Goal: Task Accomplishment & Management: Use online tool/utility

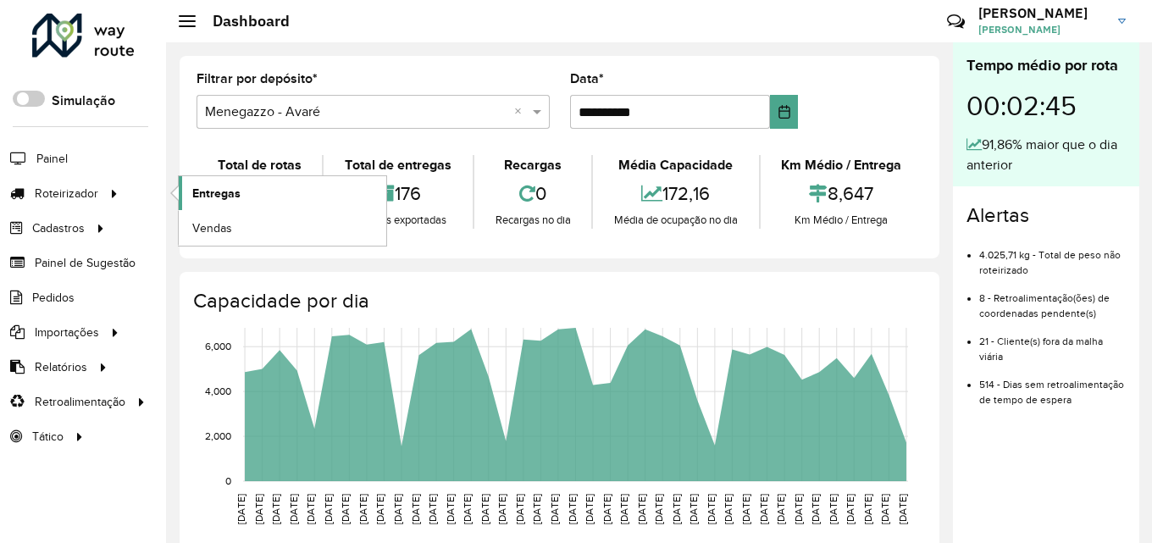
click at [180, 188] on link "Entregas" at bounding box center [283, 193] width 208 height 34
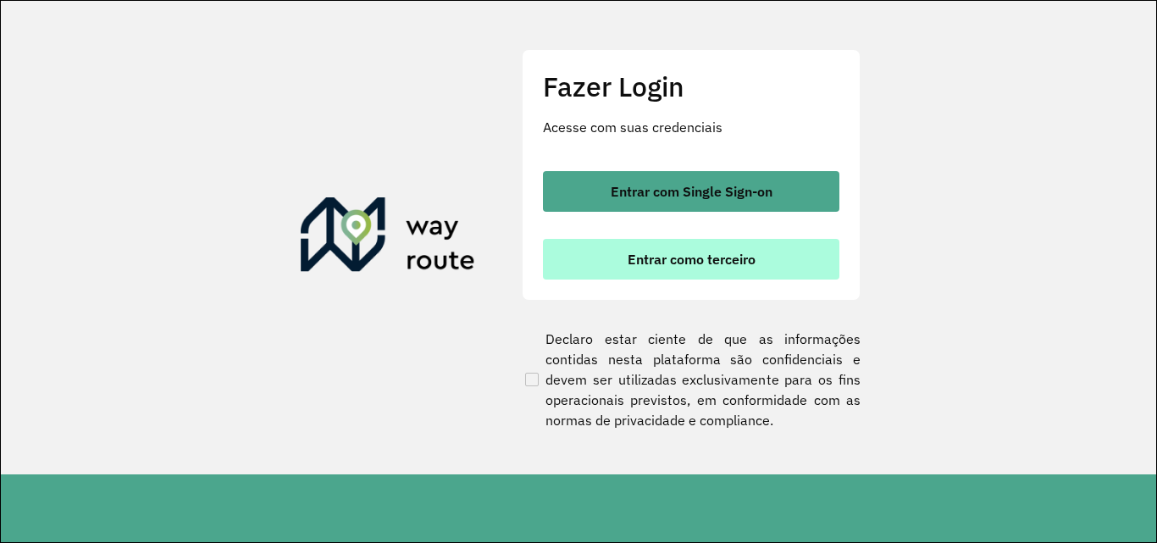
click at [699, 263] on span "Entrar como terceiro" at bounding box center [692, 259] width 128 height 14
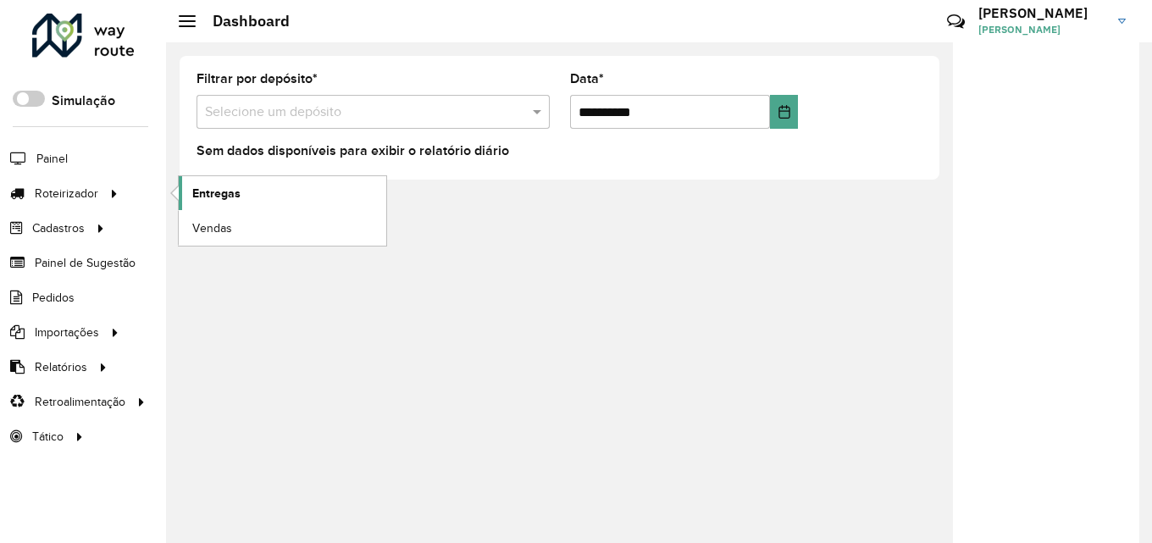
click at [248, 202] on link "Entregas" at bounding box center [283, 193] width 208 height 34
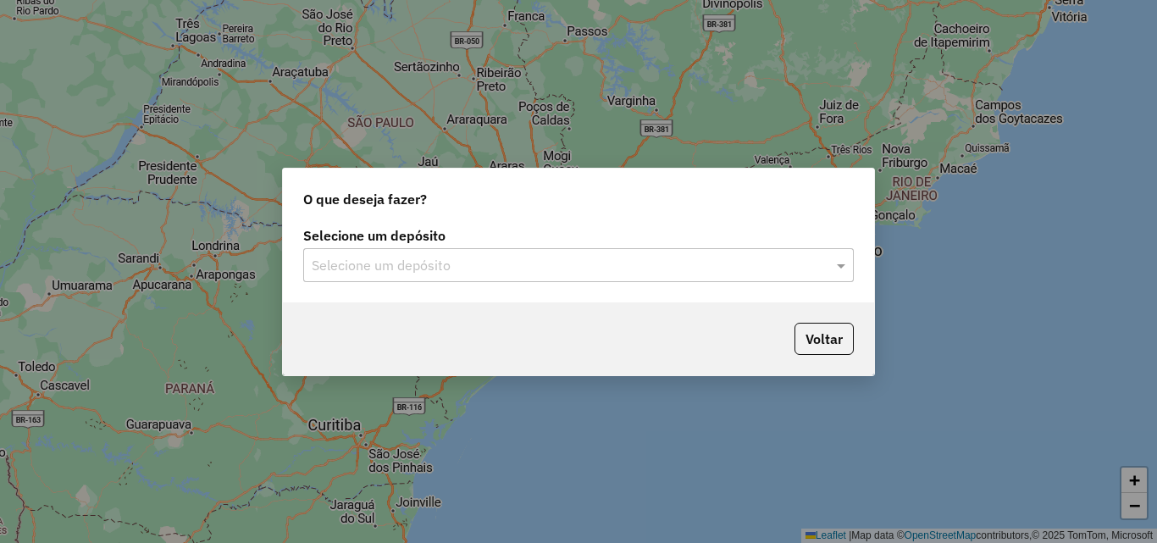
click at [496, 275] on input "text" at bounding box center [562, 266] width 500 height 20
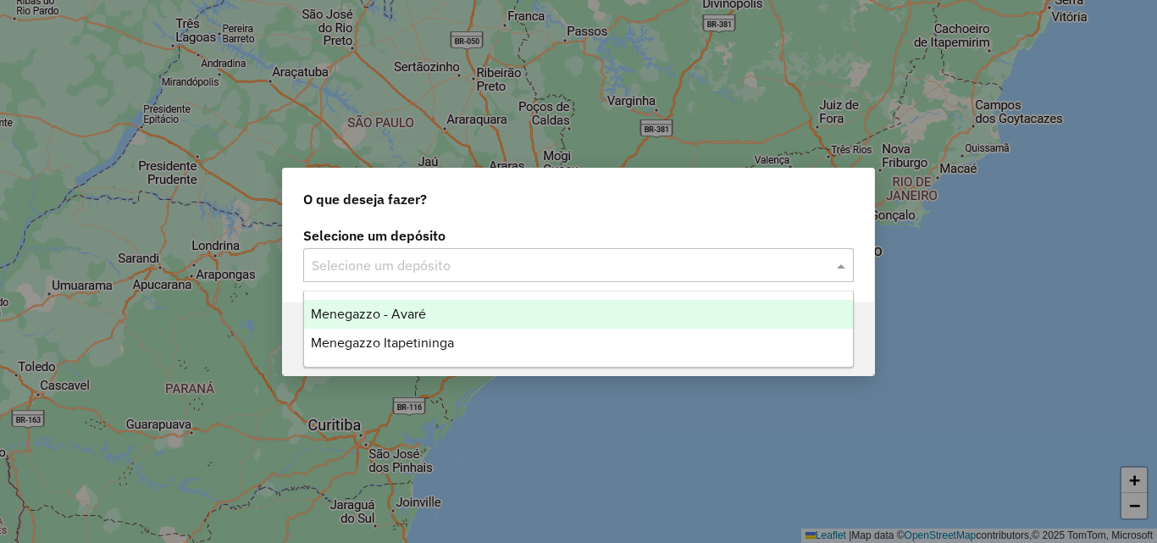
click at [467, 310] on div "Menegazzo - Avaré" at bounding box center [578, 314] width 549 height 29
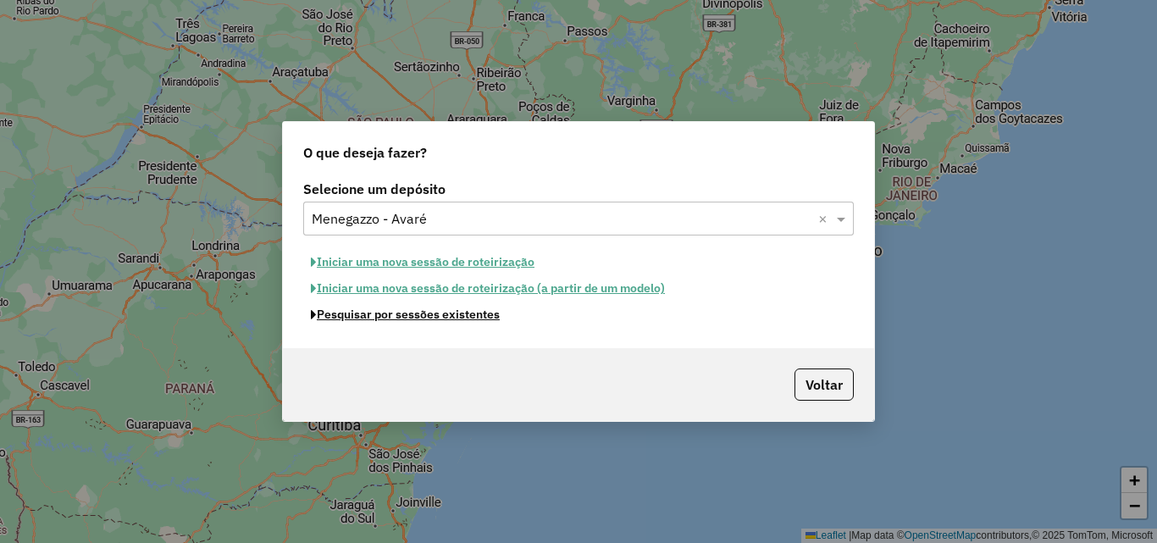
click at [464, 318] on button "Pesquisar por sessões existentes" at bounding box center [405, 315] width 204 height 26
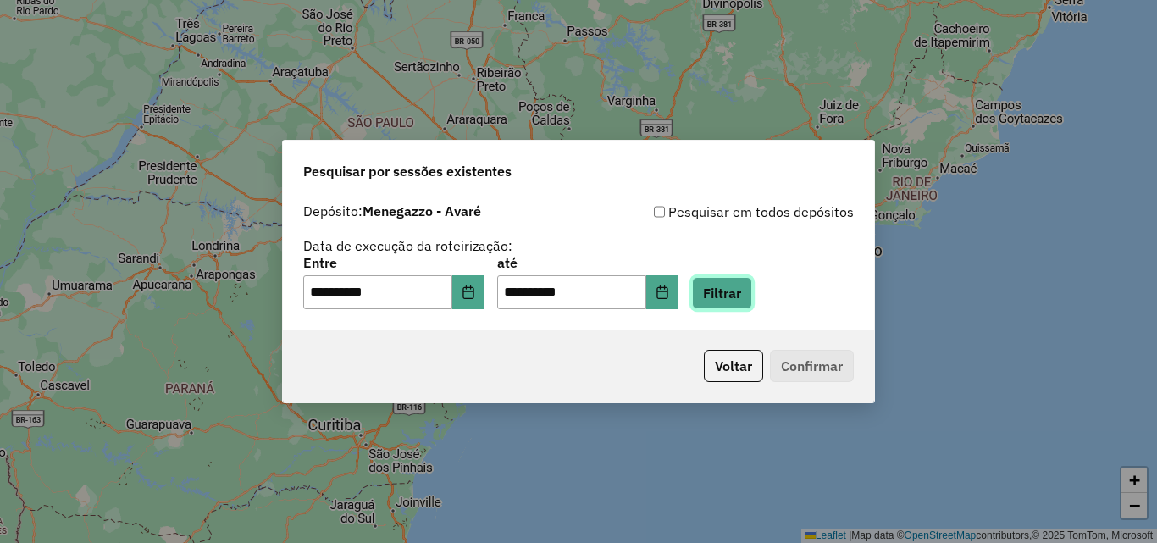
click at [740, 291] on button "Filtrar" at bounding box center [722, 293] width 60 height 32
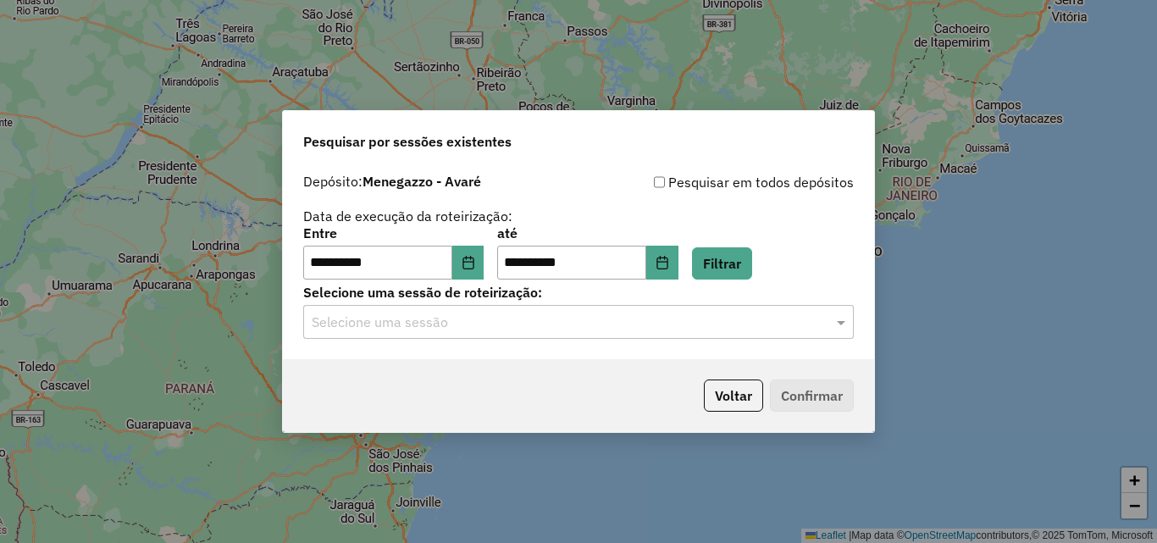
click at [484, 322] on input "text" at bounding box center [562, 323] width 500 height 20
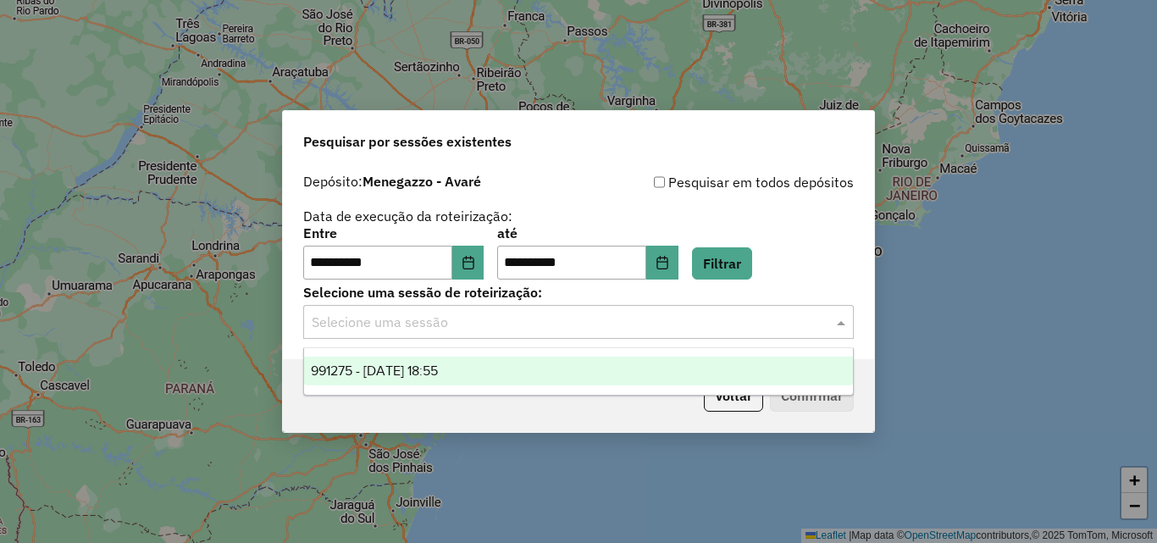
click at [491, 372] on div "991275 - [DATE] 18:55" at bounding box center [578, 371] width 549 height 29
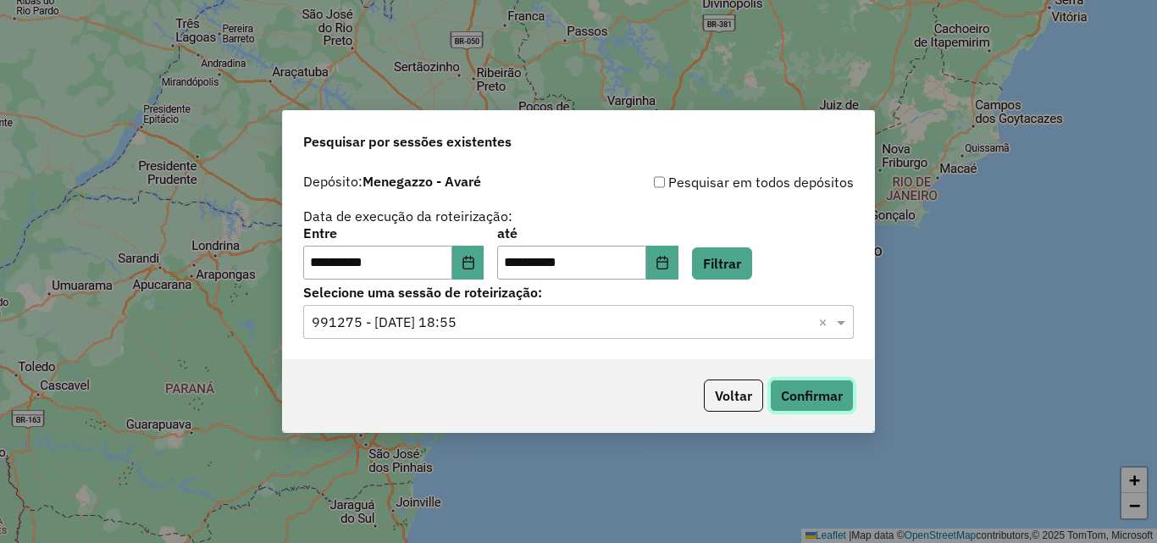
click at [823, 399] on button "Confirmar" at bounding box center [812, 396] width 84 height 32
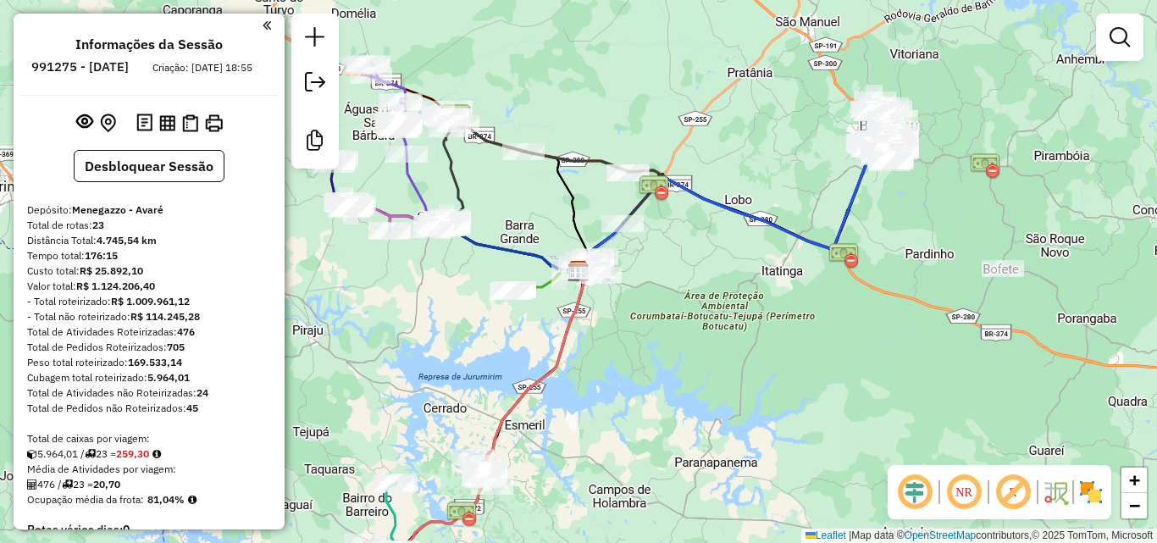
drag, startPoint x: 739, startPoint y: 358, endPoint x: 789, endPoint y: 333, distance: 56.1
click at [789, 333] on div "Janela de atendimento Grade de atendimento Capacidade Transportadoras Veículos …" at bounding box center [578, 271] width 1157 height 543
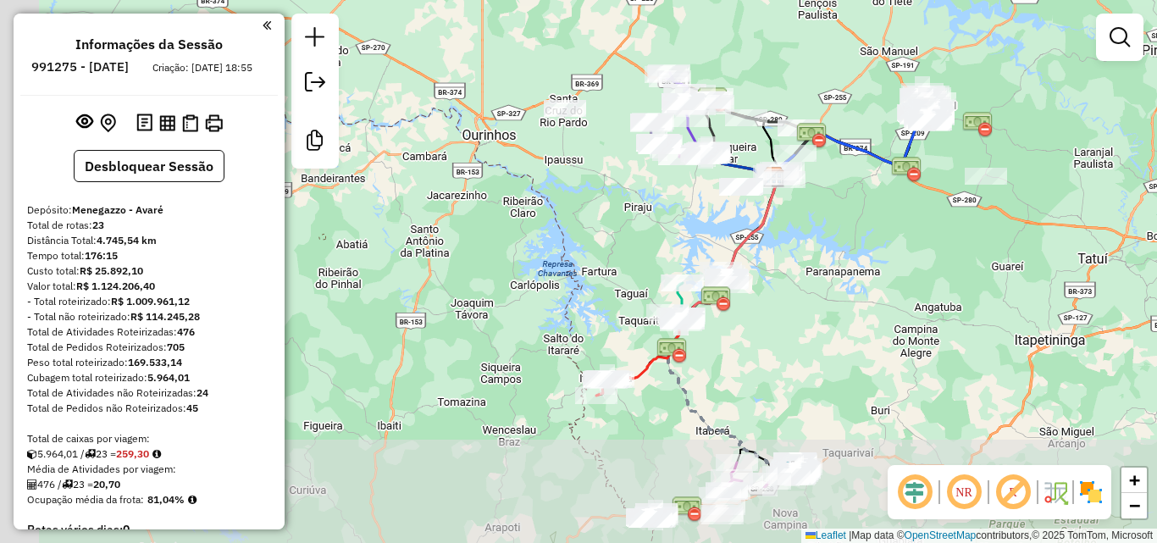
drag, startPoint x: 645, startPoint y: 267, endPoint x: 672, endPoint y: 209, distance: 63.7
click at [672, 209] on div "Janela de atendimento Grade de atendimento Capacidade Transportadoras Veículos …" at bounding box center [578, 271] width 1157 height 543
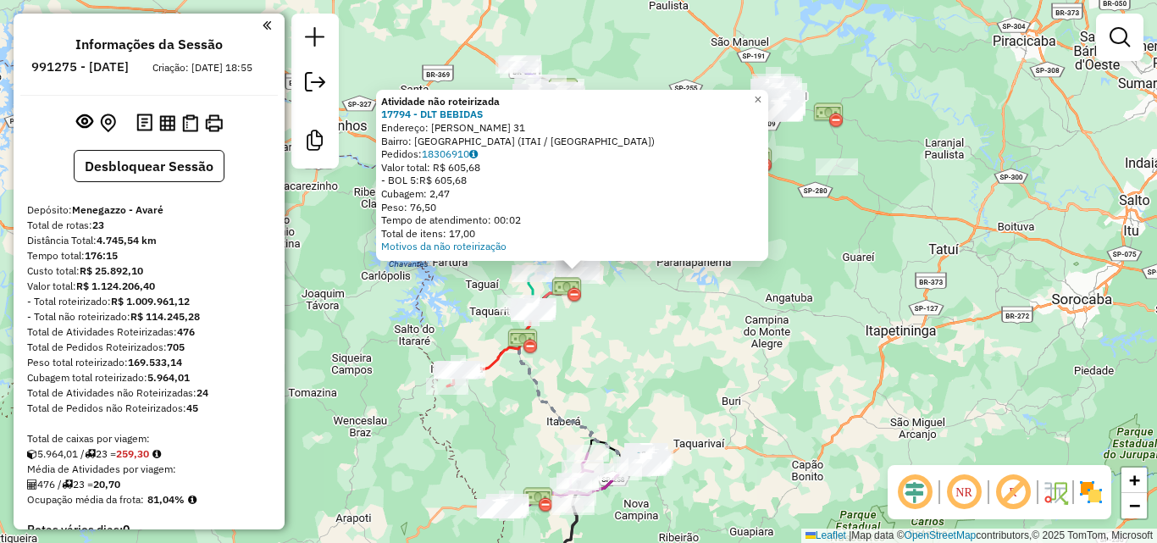
click at [735, 330] on div "Atividade não roteirizada 17794 - DLT BEBIDAS Endereço: ABEL GOMES DA SILVEIRA …" at bounding box center [578, 271] width 1157 height 543
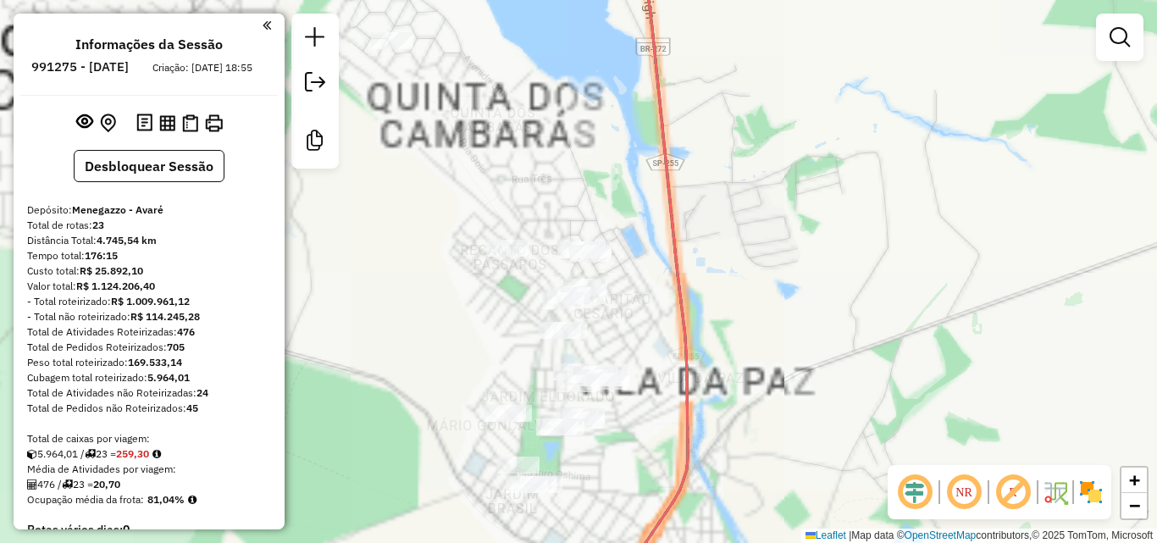
drag, startPoint x: 778, startPoint y: 280, endPoint x: 797, endPoint y: 197, distance: 86.1
click at [792, 210] on div "Janela de atendimento Grade de atendimento Capacidade Transportadoras Veículos …" at bounding box center [578, 271] width 1157 height 543
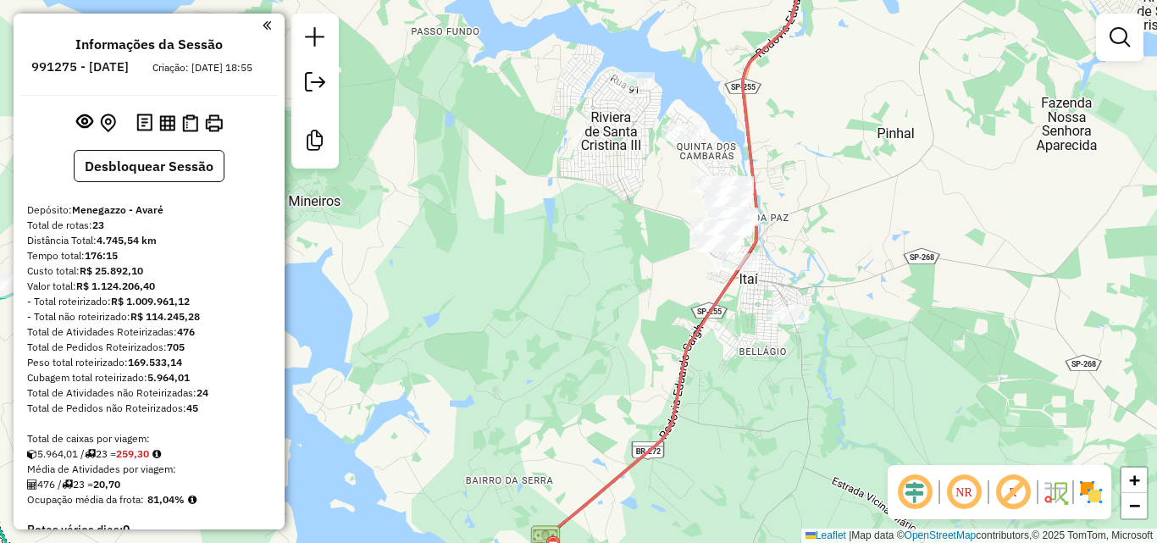
drag, startPoint x: 785, startPoint y: 219, endPoint x: 764, endPoint y: 262, distance: 47.4
click at [764, 262] on div "Janela de atendimento Grade de atendimento Capacidade Transportadoras Veículos …" at bounding box center [578, 271] width 1157 height 543
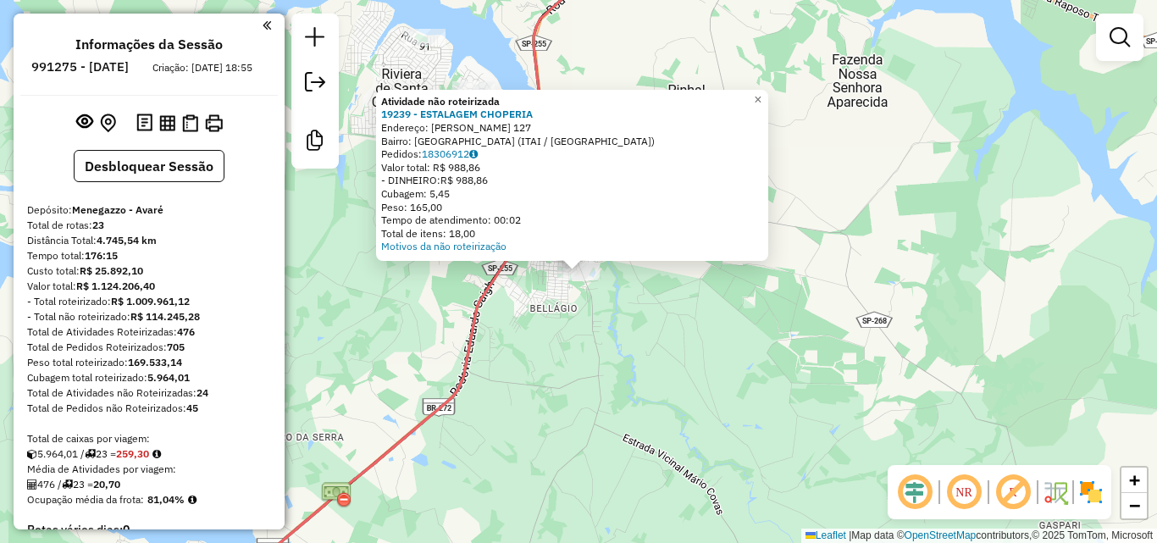
click at [737, 350] on div "Atividade não roteirizada 19239 - ESTALAGEM CHOPERIA Endereço: ANTONIO JUSTINO …" at bounding box center [578, 271] width 1157 height 543
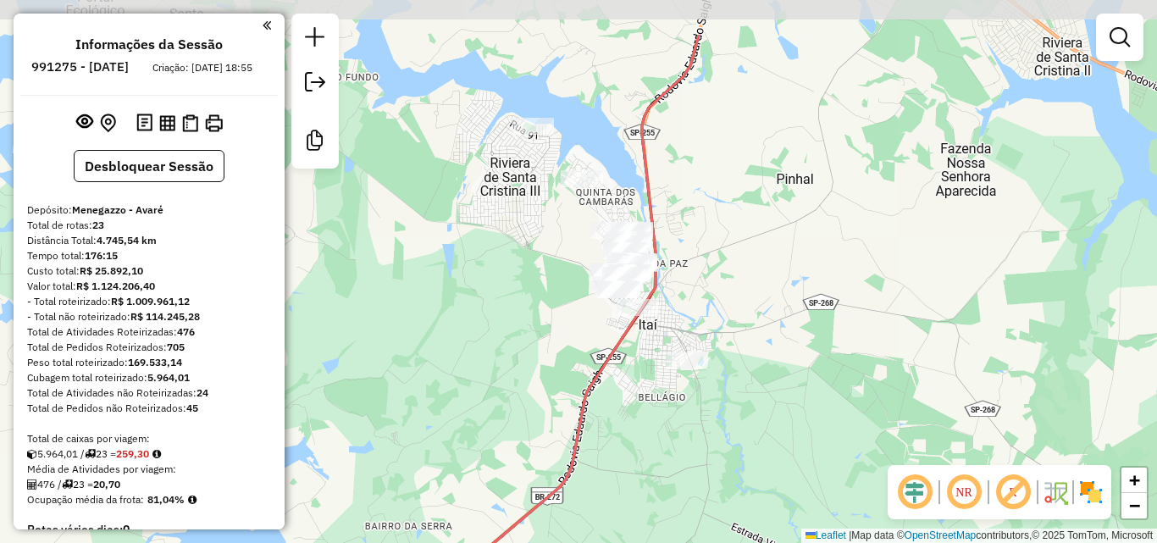
drag, startPoint x: 652, startPoint y: 148, endPoint x: 761, endPoint y: 237, distance: 140.3
click at [761, 237] on div "Janela de atendimento Grade de atendimento Capacidade Transportadoras Veículos …" at bounding box center [578, 271] width 1157 height 543
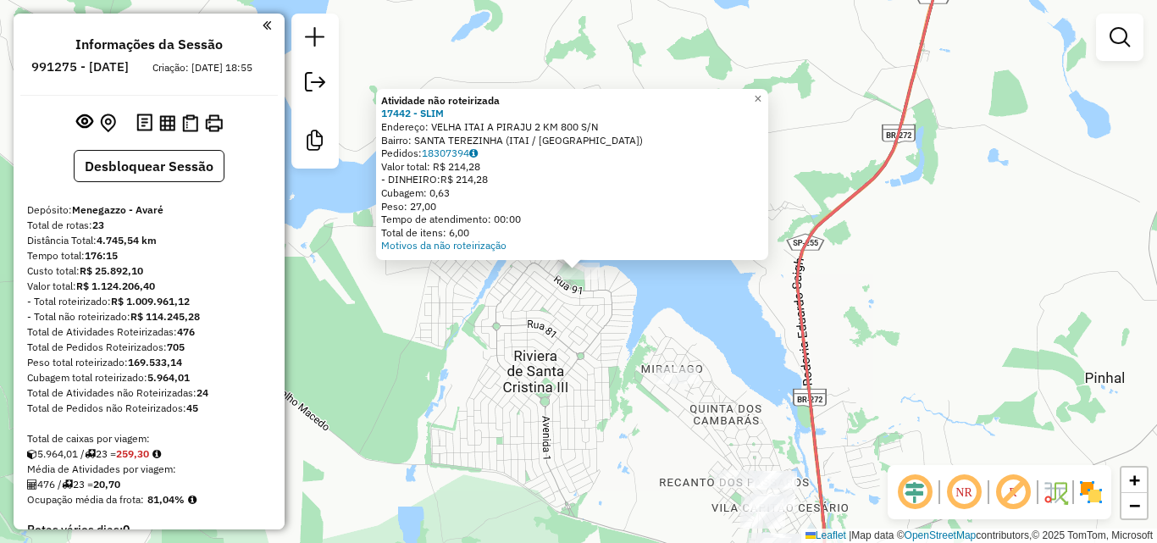
click at [608, 336] on div "Atividade não roteirizada 17442 - SLIM Endereço: VELHA ITAI A PIRAJU 2 KM 800 S…" at bounding box center [578, 271] width 1157 height 543
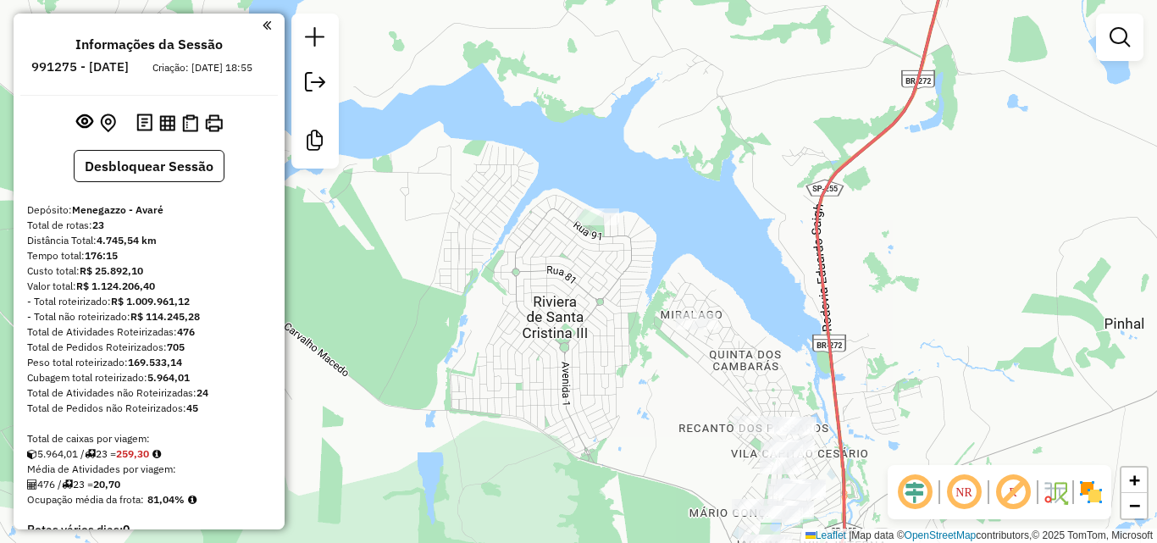
drag, startPoint x: 600, startPoint y: 338, endPoint x: 639, endPoint y: 271, distance: 77.5
click at [624, 286] on div "Janela de atendimento Grade de atendimento Capacidade Transportadoras Veículos …" at bounding box center [578, 271] width 1157 height 543
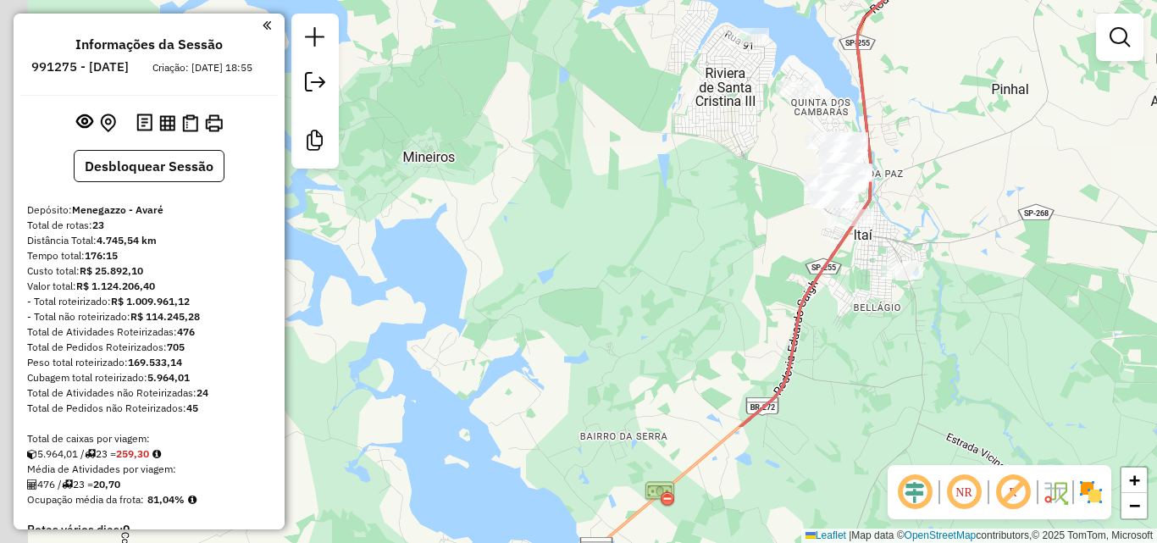
drag, startPoint x: 680, startPoint y: 213, endPoint x: 817, endPoint y: 97, distance: 179.8
click at [790, 112] on div "Janela de atendimento Grade de atendimento Capacidade Transportadoras Veículos …" at bounding box center [578, 271] width 1157 height 543
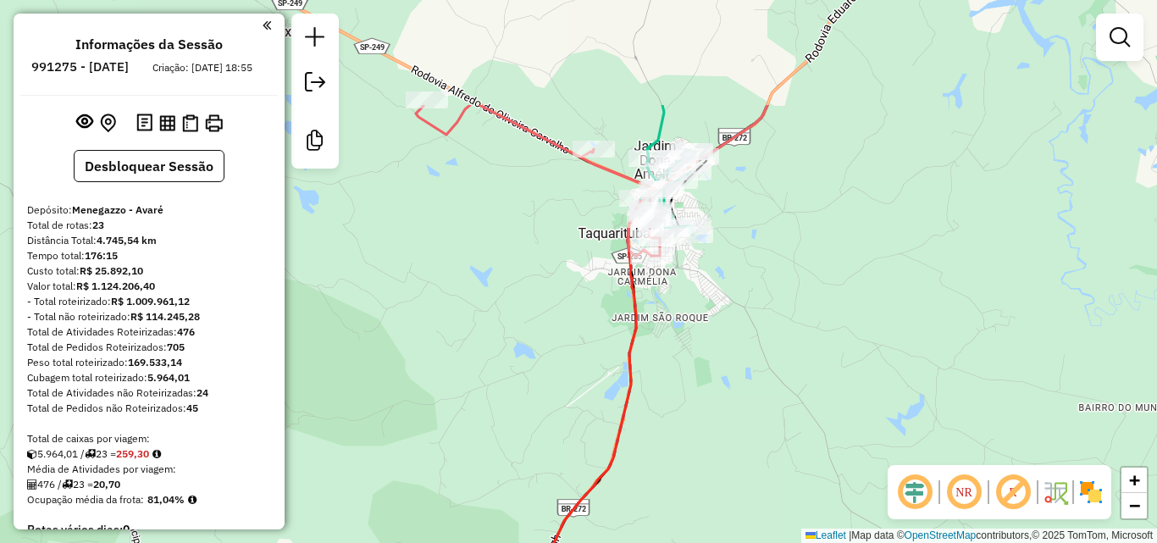
drag, startPoint x: 727, startPoint y: 325, endPoint x: 736, endPoint y: 427, distance: 102.9
click at [736, 427] on div "Janela de atendimento Grade de atendimento Capacidade Transportadoras Veículos …" at bounding box center [578, 271] width 1157 height 543
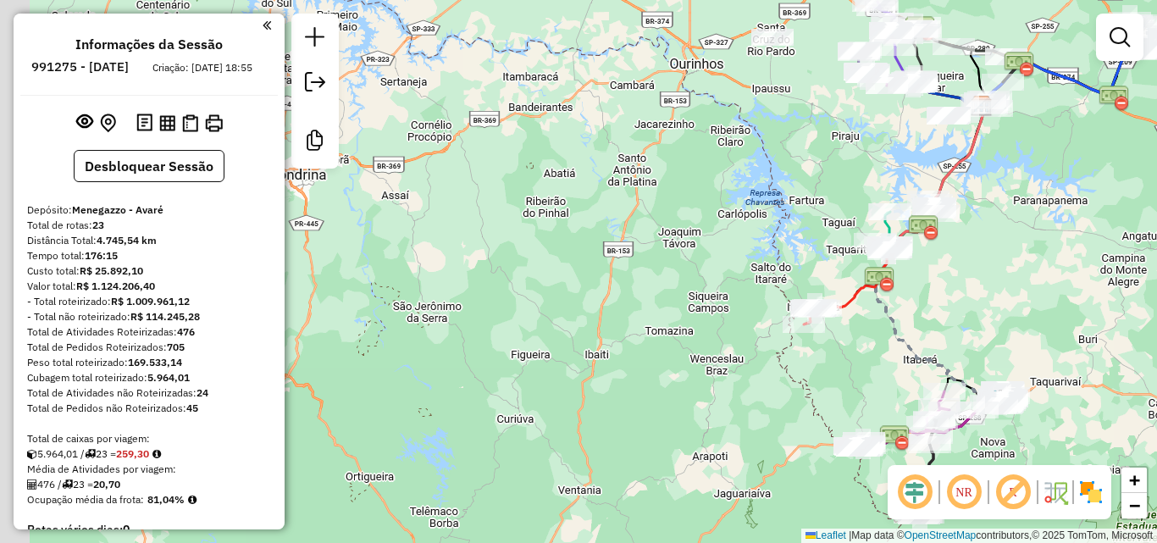
drag, startPoint x: 958, startPoint y: 288, endPoint x: 957, endPoint y: 238, distance: 50.0
click at [957, 238] on div "Janela de atendimento Grade de atendimento Capacidade Transportadoras Veículos …" at bounding box center [578, 271] width 1157 height 543
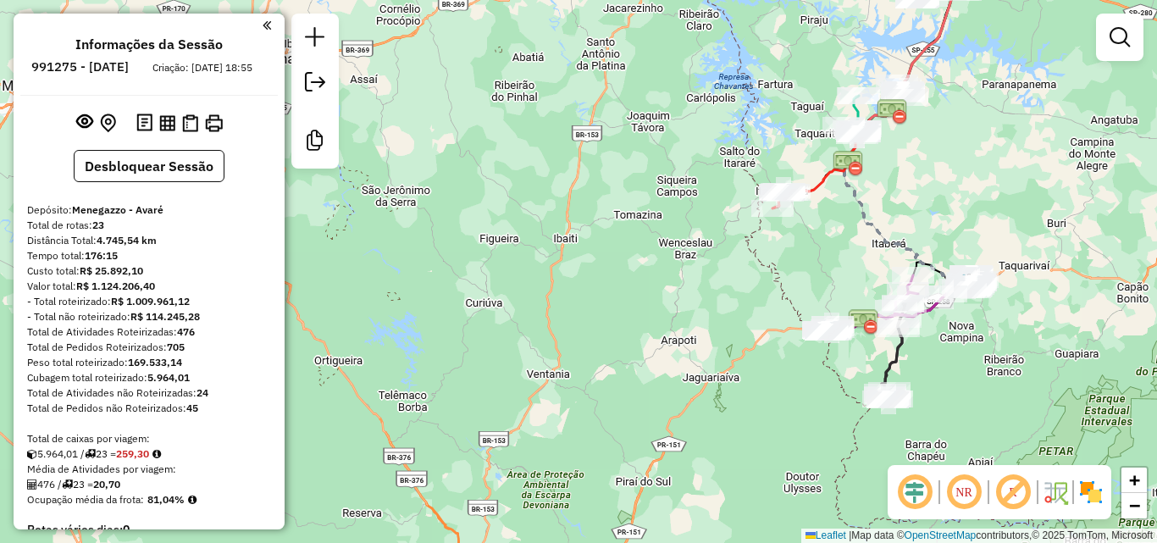
drag, startPoint x: 995, startPoint y: 223, endPoint x: 980, endPoint y: 187, distance: 38.4
click at [985, 199] on div "Janela de atendimento Grade de atendimento Capacidade Transportadoras Veículos …" at bounding box center [578, 271] width 1157 height 543
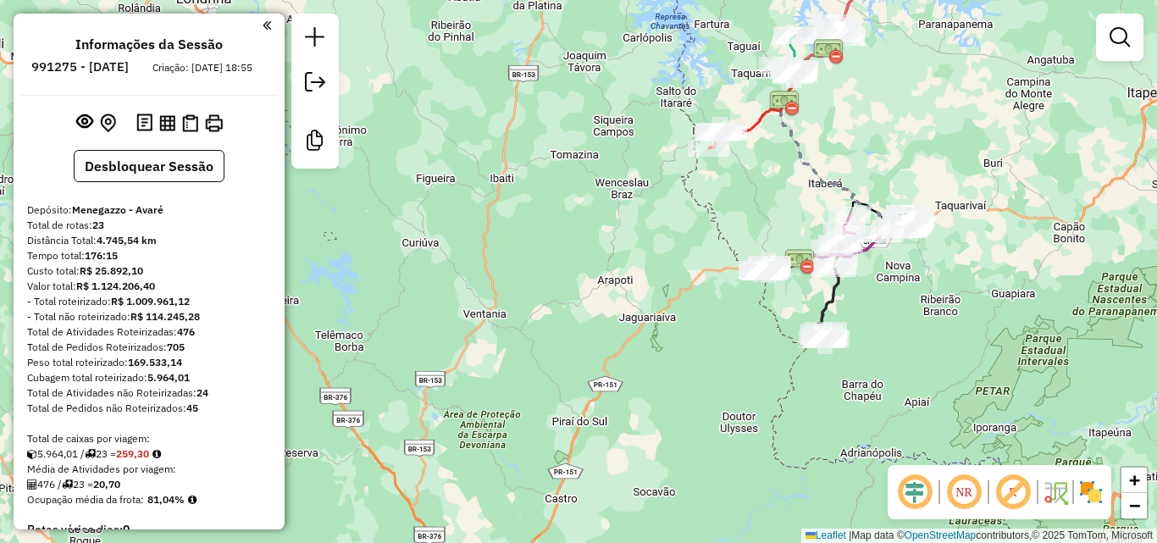
drag, startPoint x: 951, startPoint y: 147, endPoint x: 891, endPoint y: 108, distance: 72.1
click at [891, 108] on div "Janela de atendimento Grade de atendimento Capacidade Transportadoras Veículos …" at bounding box center [578, 271] width 1157 height 543
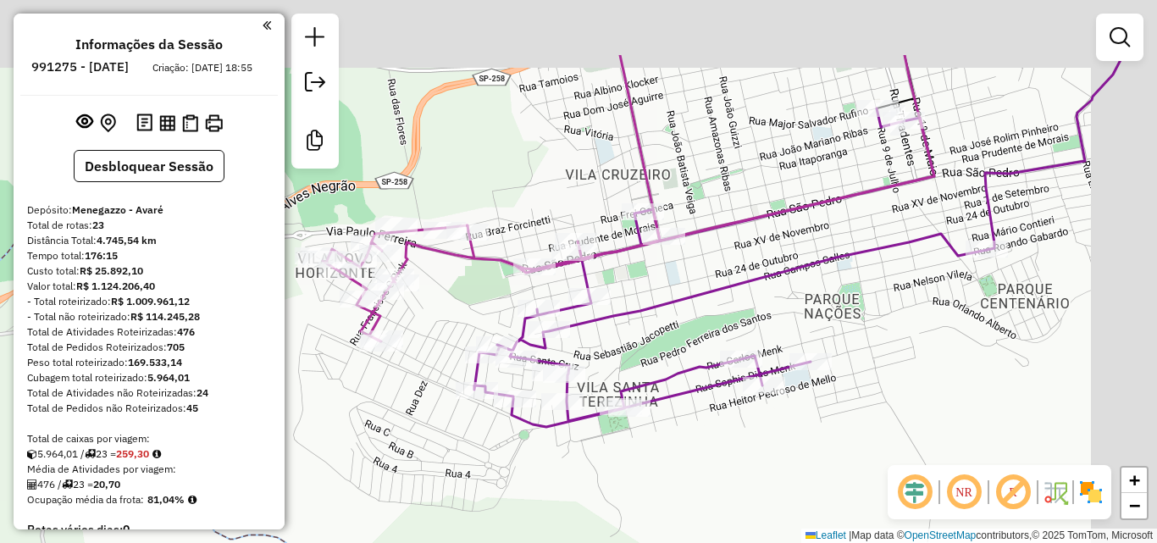
drag, startPoint x: 701, startPoint y: 344, endPoint x: 578, endPoint y: 440, distance: 155.8
click at [579, 441] on div "Janela de atendimento Grade de atendimento Capacidade Transportadoras Veículos …" at bounding box center [578, 271] width 1157 height 543
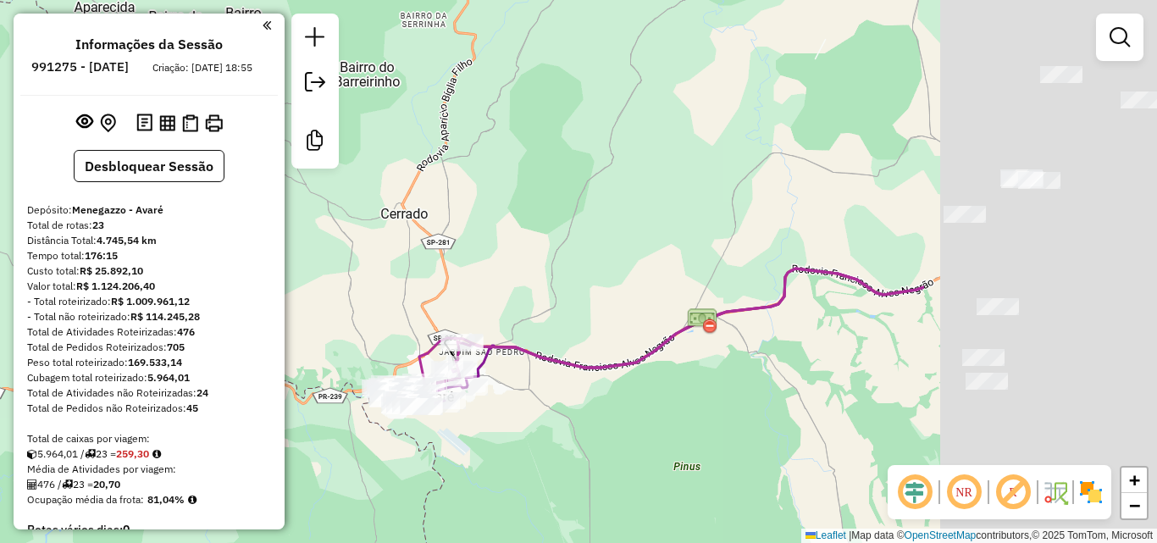
drag, startPoint x: 626, startPoint y: 273, endPoint x: 454, endPoint y: 258, distance: 172.6
click at [558, 273] on div "Janela de atendimento Grade de atendimento Capacidade Transportadoras Veículos …" at bounding box center [578, 271] width 1157 height 543
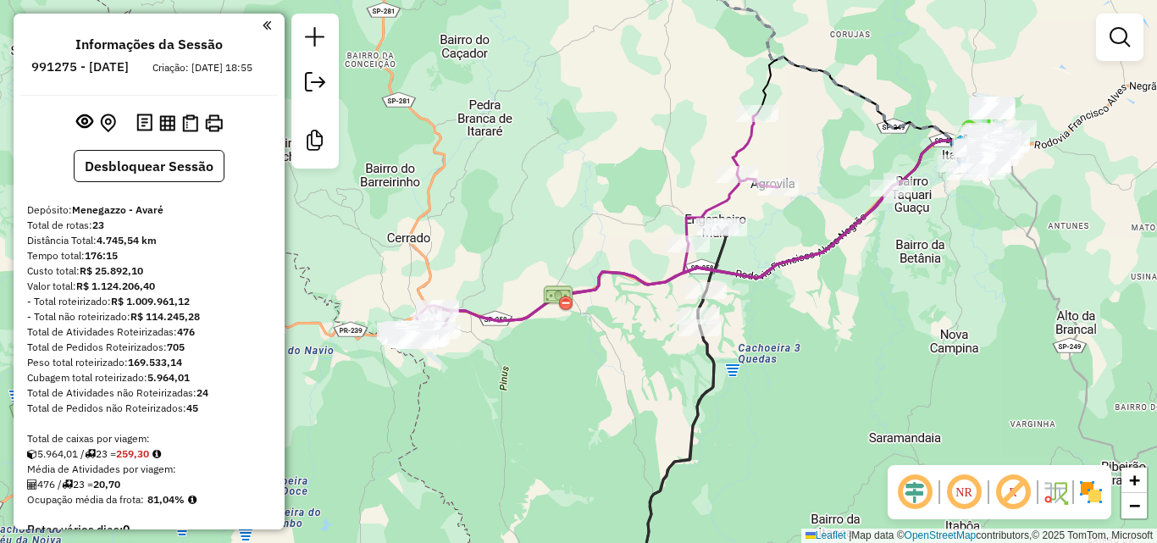
drag, startPoint x: 552, startPoint y: 228, endPoint x: 508, endPoint y: 125, distance: 112.7
click at [508, 126] on div "Janela de atendimento Grade de atendimento Capacidade Transportadoras Veículos …" at bounding box center [578, 271] width 1157 height 543
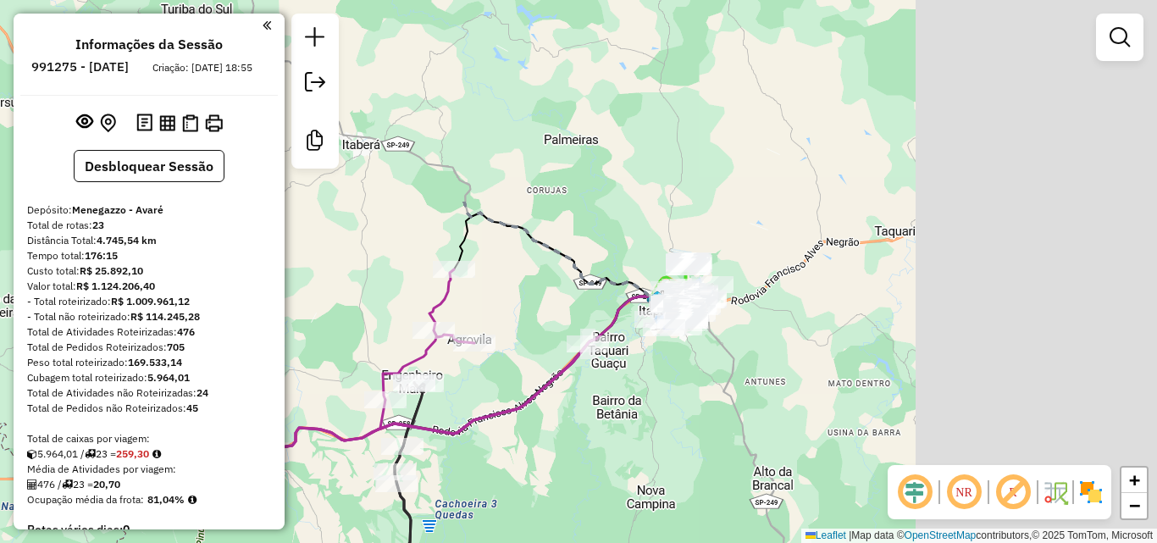
drag, startPoint x: 862, startPoint y: 231, endPoint x: 601, endPoint y: 487, distance: 365.5
click at [601, 487] on div "Janela de atendimento Grade de atendimento Capacidade Transportadoras Veículos …" at bounding box center [578, 271] width 1157 height 543
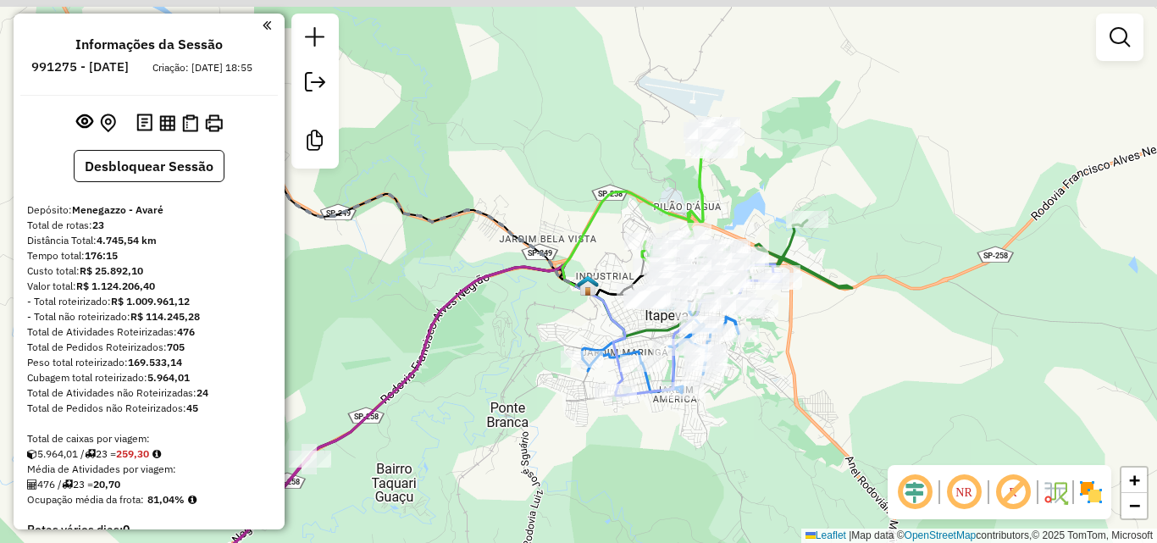
drag, startPoint x: 702, startPoint y: 334, endPoint x: 664, endPoint y: 469, distance: 139.8
click at [664, 473] on div "Janela de atendimento Grade de atendimento Capacidade Transportadoras Veículos …" at bounding box center [578, 271] width 1157 height 543
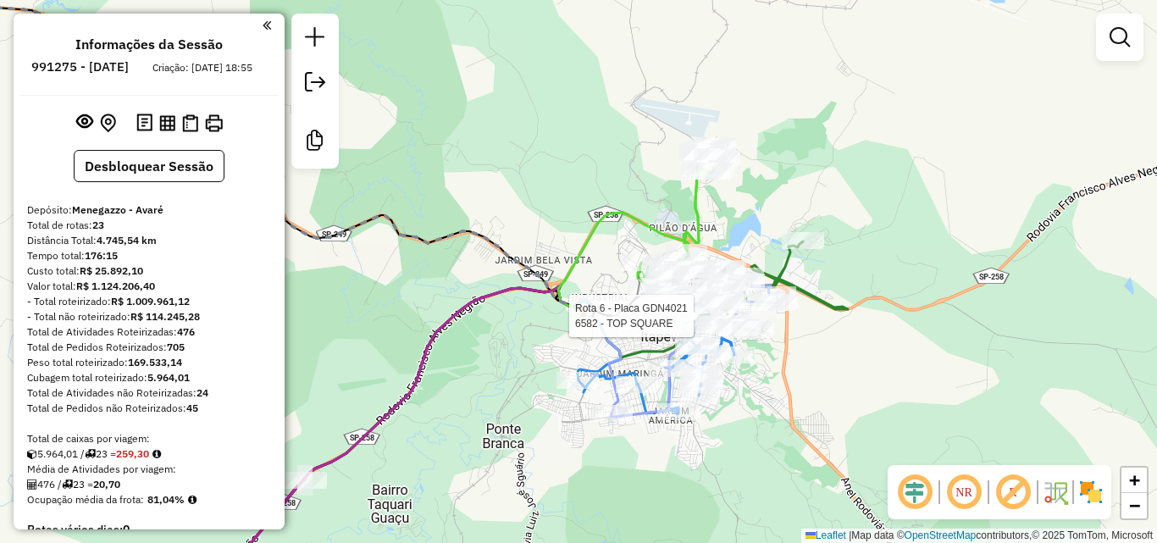
select select "**********"
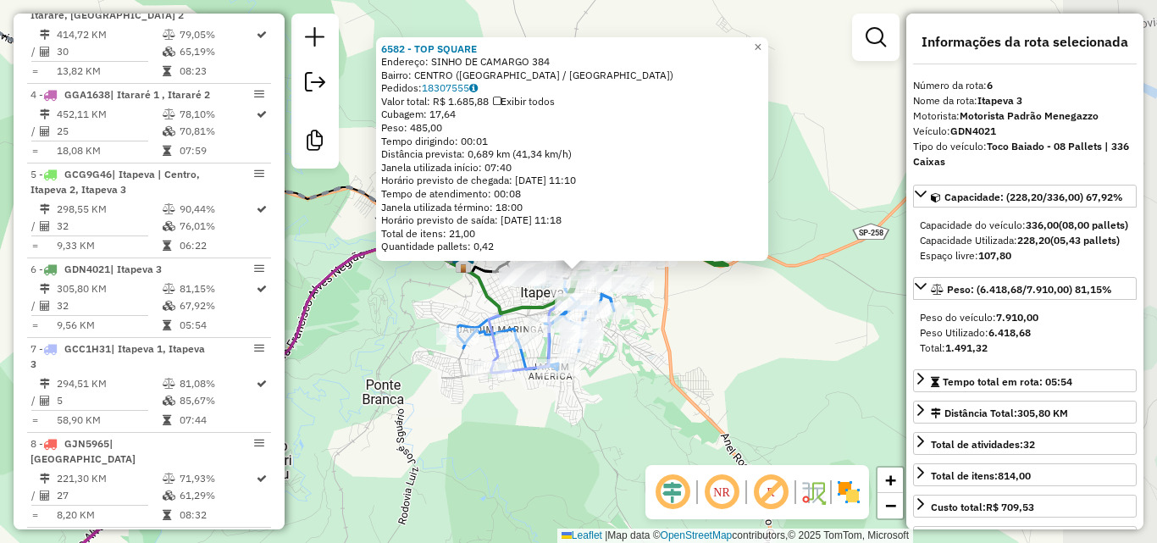
scroll to position [1157, 0]
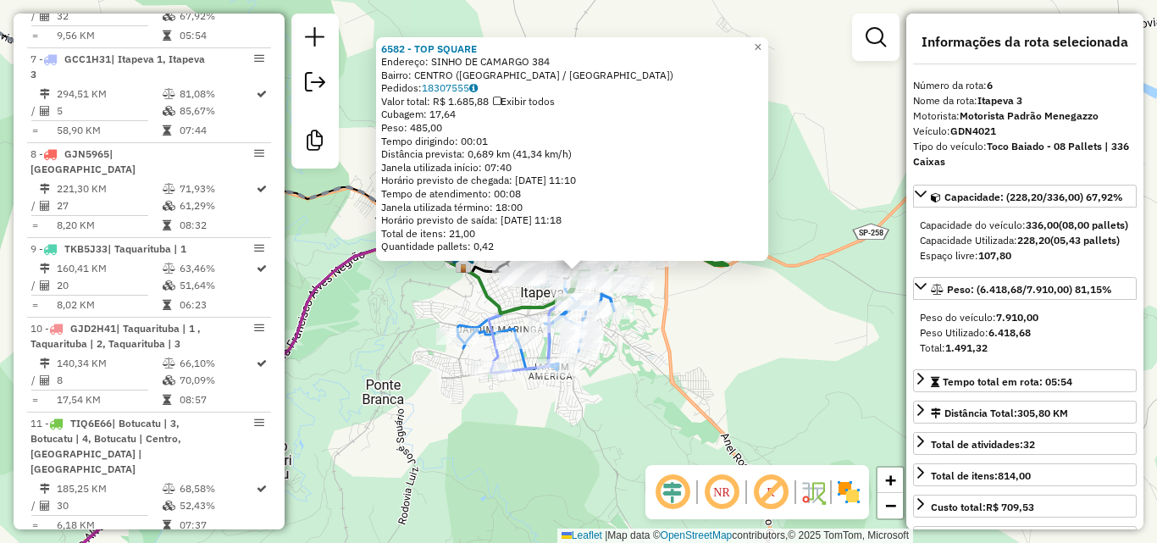
click at [750, 344] on div "6582 - TOP SQUARE Endereço: SINHO DE CAMARGO 384 Bairro: CENTRO (ITAPEVA / SP) …" at bounding box center [578, 271] width 1157 height 543
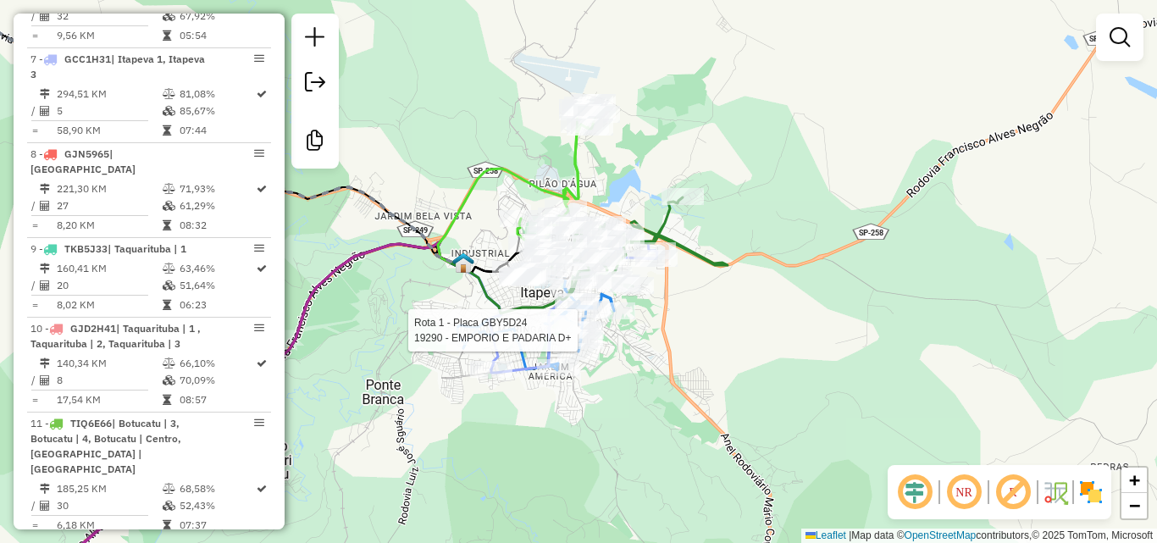
select select "**********"
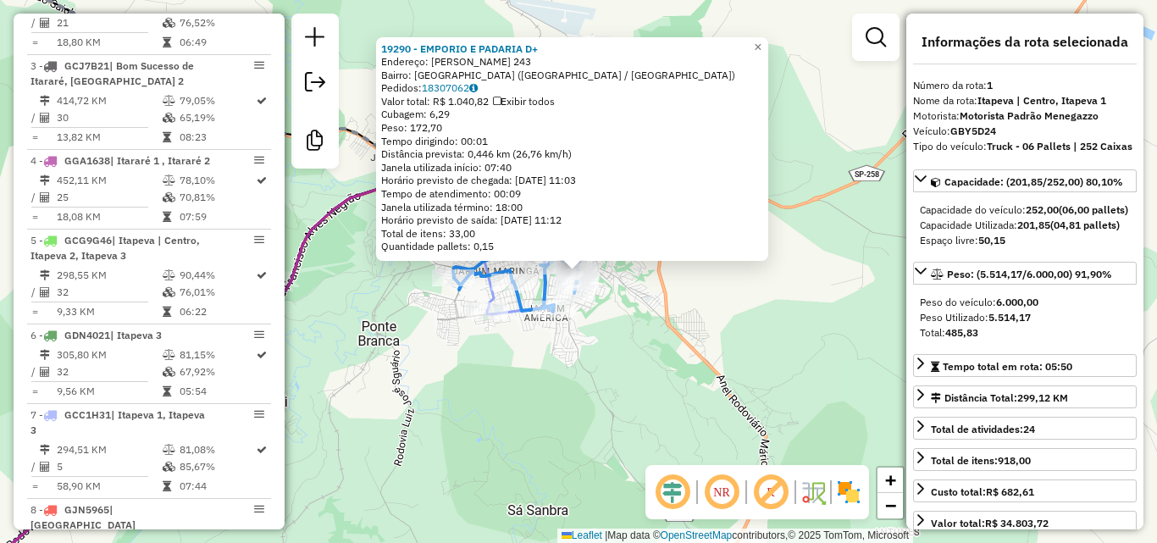
scroll to position [682, 0]
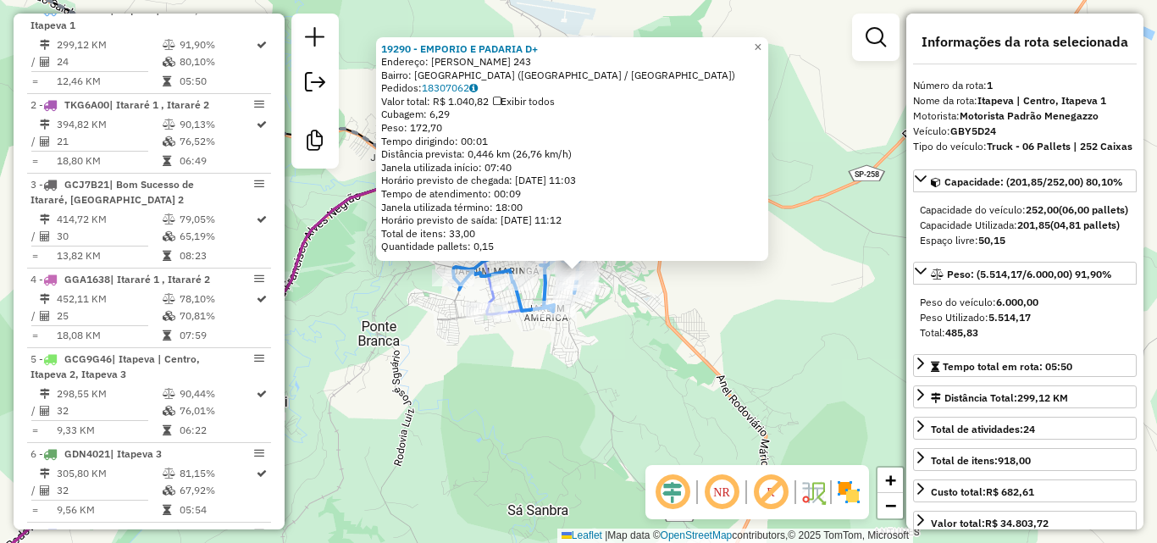
click at [781, 334] on div "19290 - EMPORIO E PADARIA D+ Endereço: BENJAMIN CONSTANT 243 Bairro: JARDIM FER…" at bounding box center [578, 271] width 1157 height 543
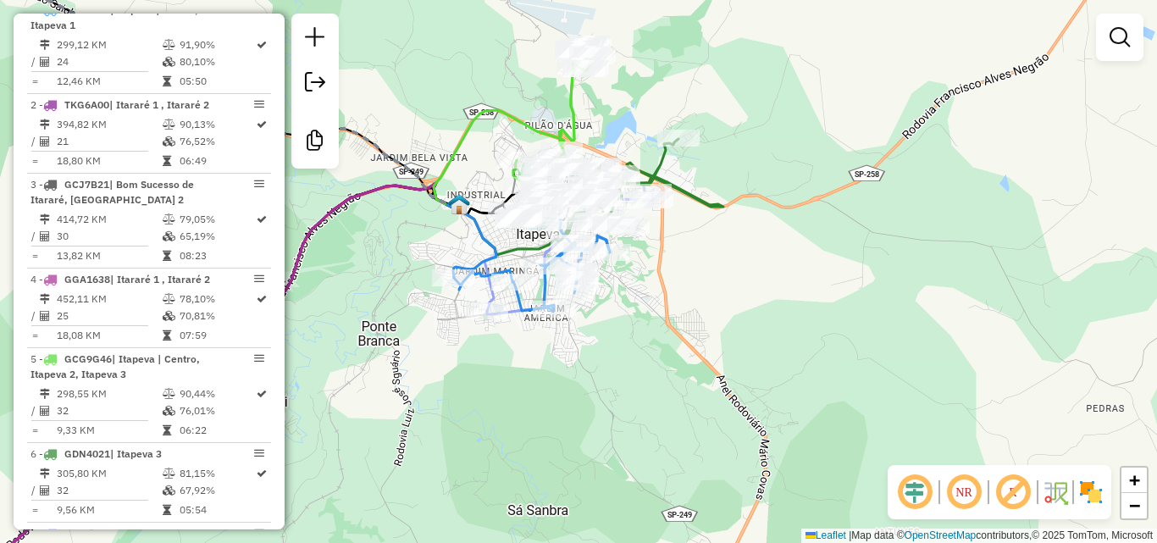
click at [571, 92] on icon at bounding box center [553, 125] width 81 height 167
select select "**********"
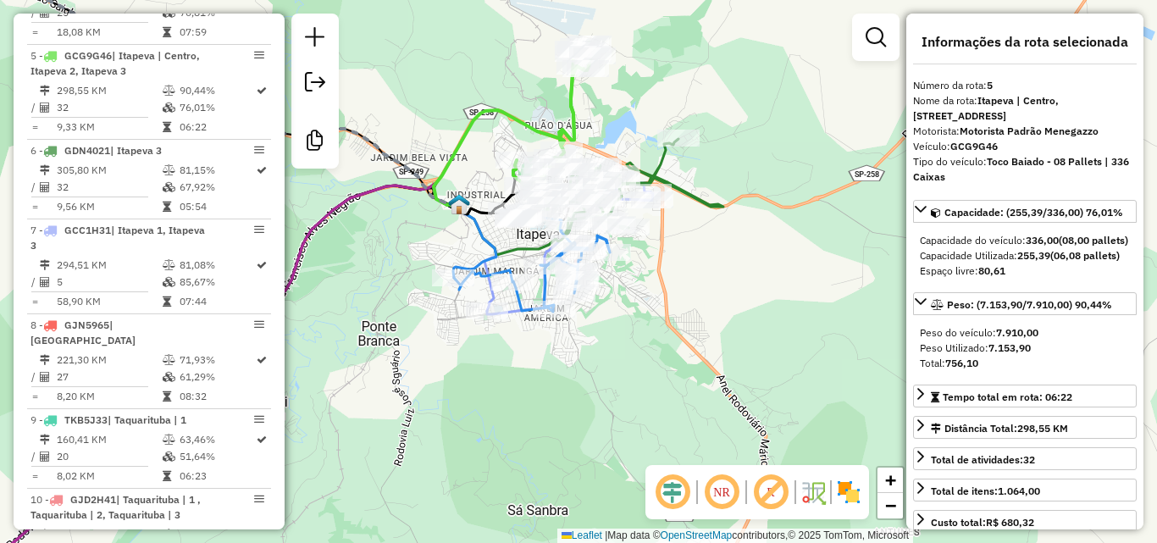
scroll to position [1062, 0]
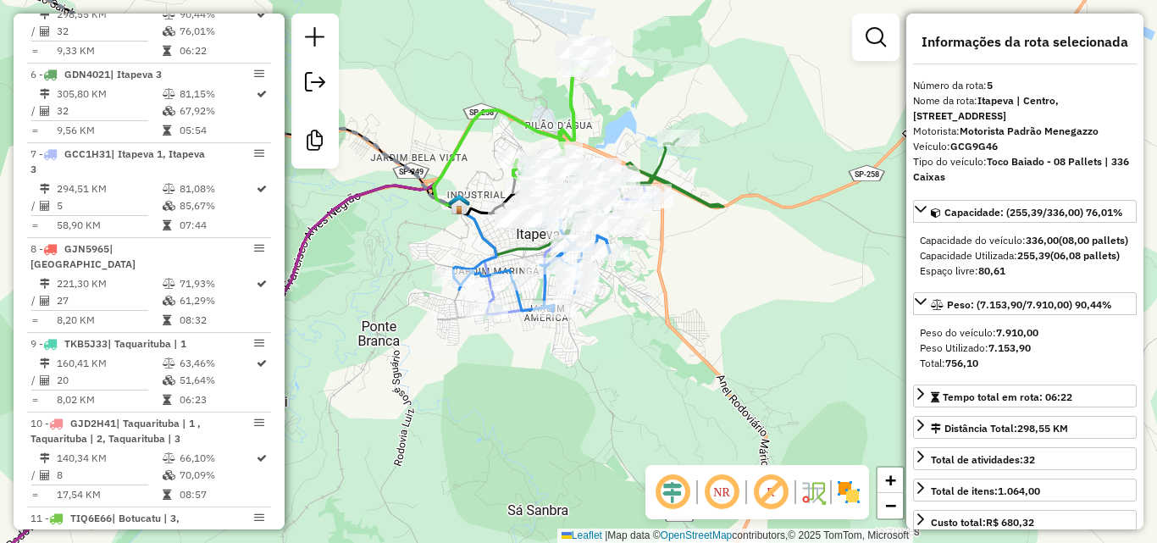
click at [724, 295] on div "Janela de atendimento Grade de atendimento Capacidade Transportadoras Veículos …" at bounding box center [578, 271] width 1157 height 543
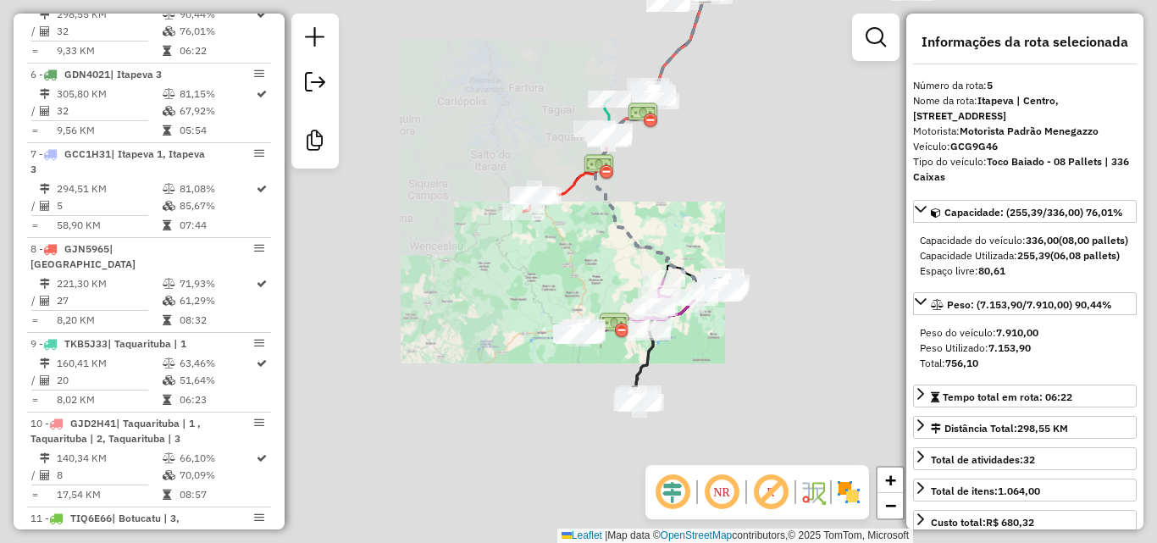
click at [715, 197] on div "Janela de atendimento Grade de atendimento Capacidade Transportadoras Veículos …" at bounding box center [578, 271] width 1157 height 543
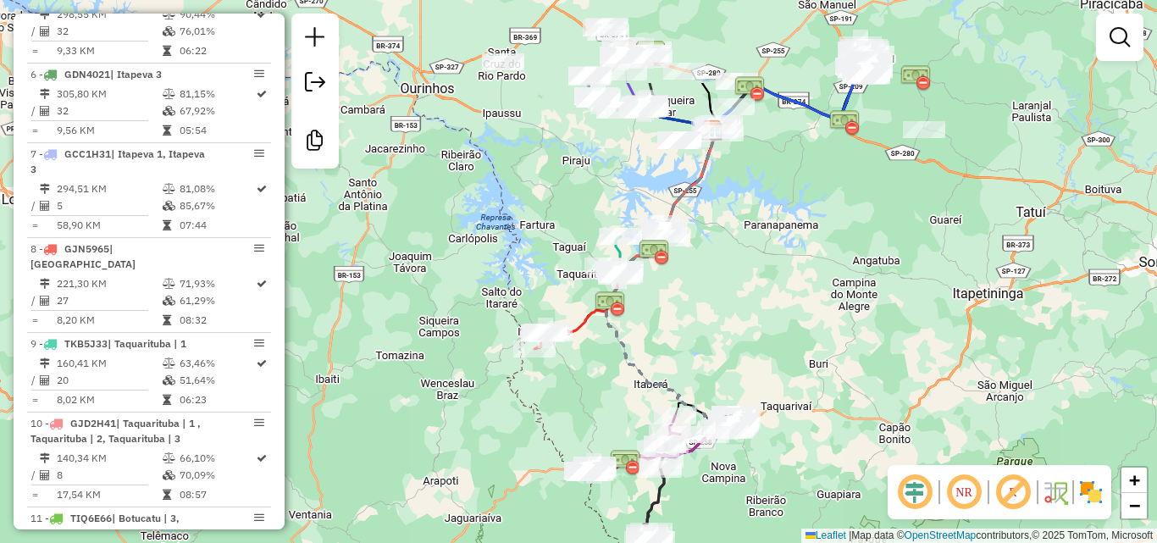
drag, startPoint x: 732, startPoint y: 183, endPoint x: 743, endPoint y: 320, distance: 137.7
click at [743, 320] on div "Janela de atendimento Grade de atendimento Capacidade Transportadoras Veículos …" at bounding box center [578, 271] width 1157 height 543
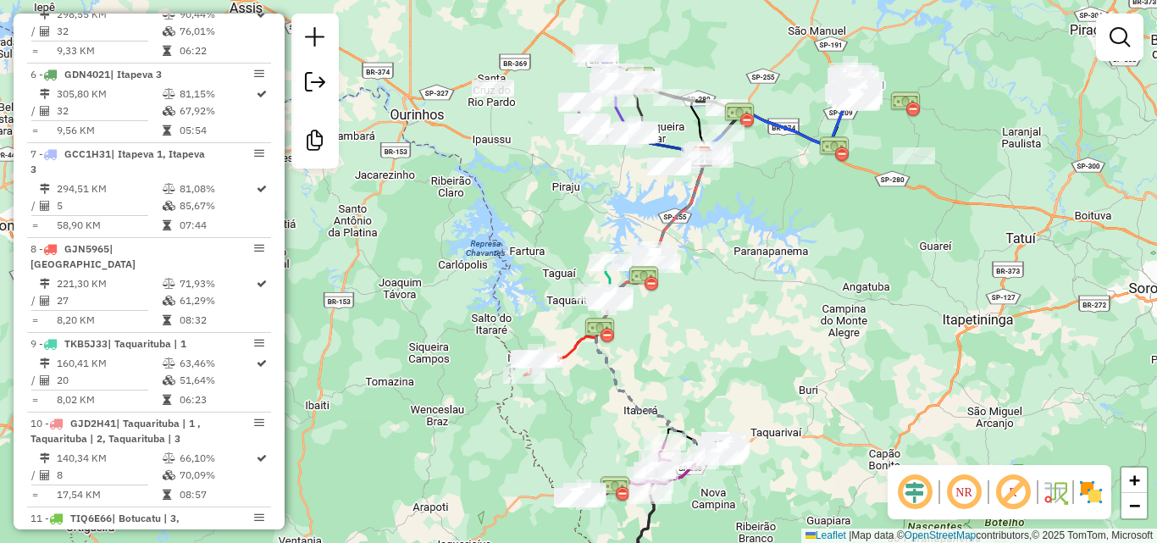
drag, startPoint x: 746, startPoint y: 181, endPoint x: 724, endPoint y: 258, distance: 80.4
click at [724, 258] on div "Janela de atendimento Grade de atendimento Capacidade Transportadoras Veículos …" at bounding box center [578, 271] width 1157 height 543
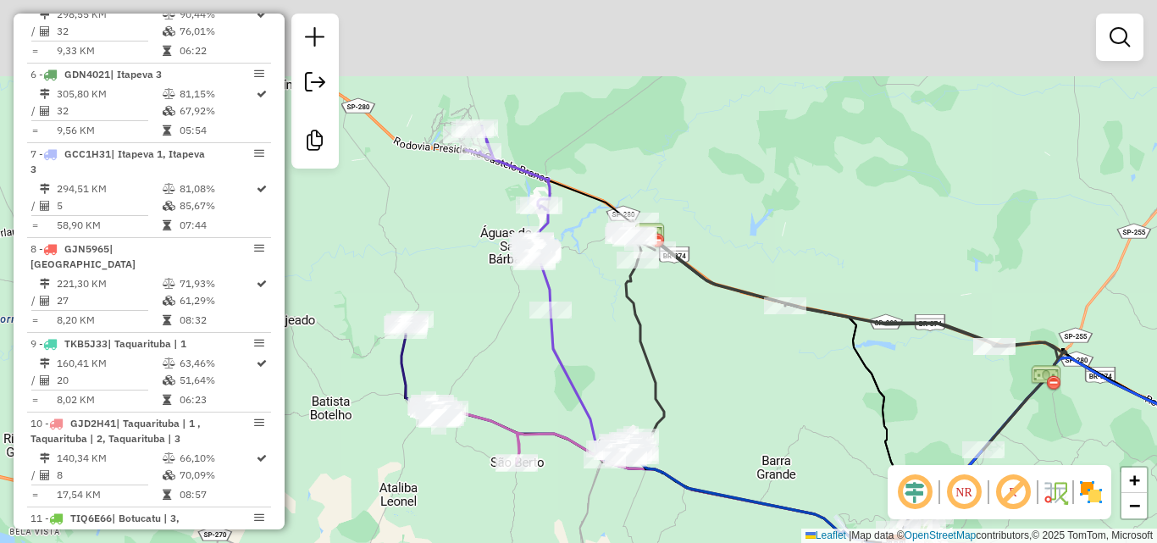
drag, startPoint x: 627, startPoint y: 214, endPoint x: 695, endPoint y: 349, distance: 150.8
click at [695, 349] on div "Janela de atendimento Grade de atendimento Capacidade Transportadoras Veículos …" at bounding box center [578, 271] width 1157 height 543
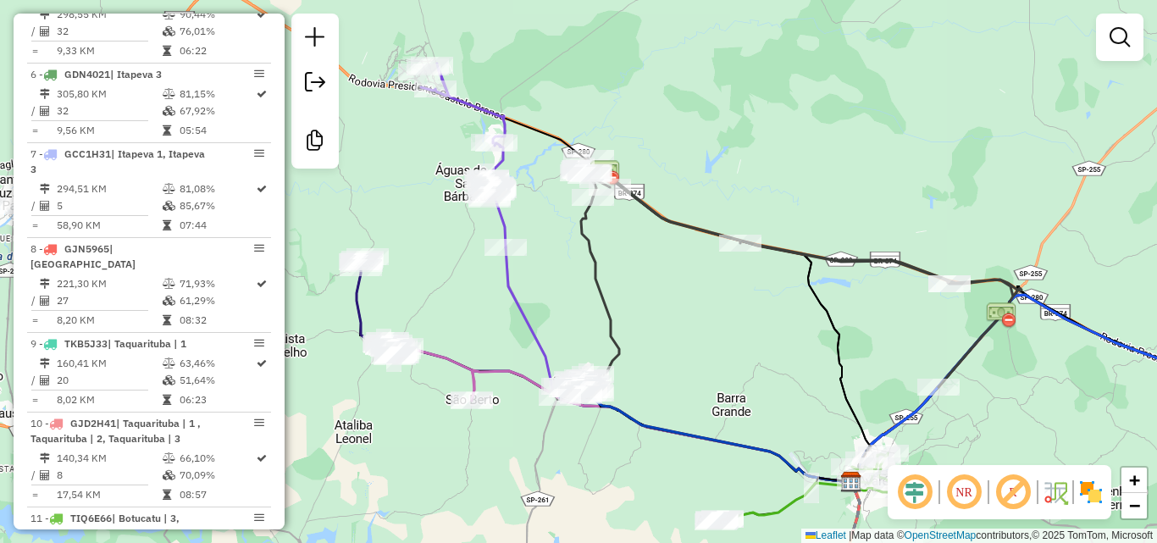
drag, startPoint x: 694, startPoint y: 340, endPoint x: 648, endPoint y: 276, distance: 78.3
click at [648, 276] on div "Janela de atendimento Grade de atendimento Capacidade Transportadoras Veículos …" at bounding box center [578, 271] width 1157 height 543
click at [501, 217] on icon at bounding box center [462, 155] width 85 height 184
select select "**********"
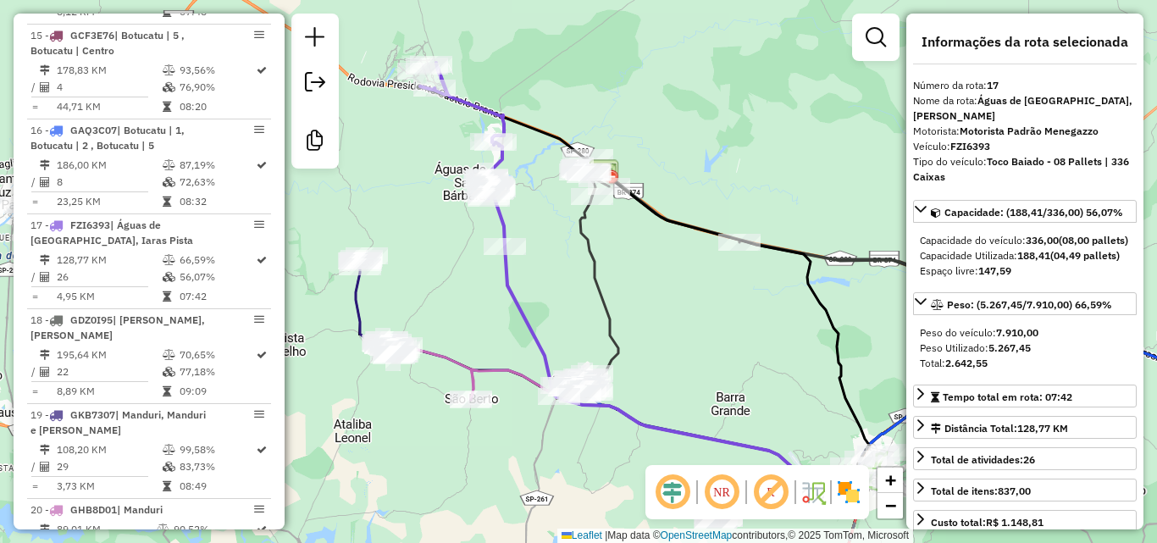
scroll to position [2139, 0]
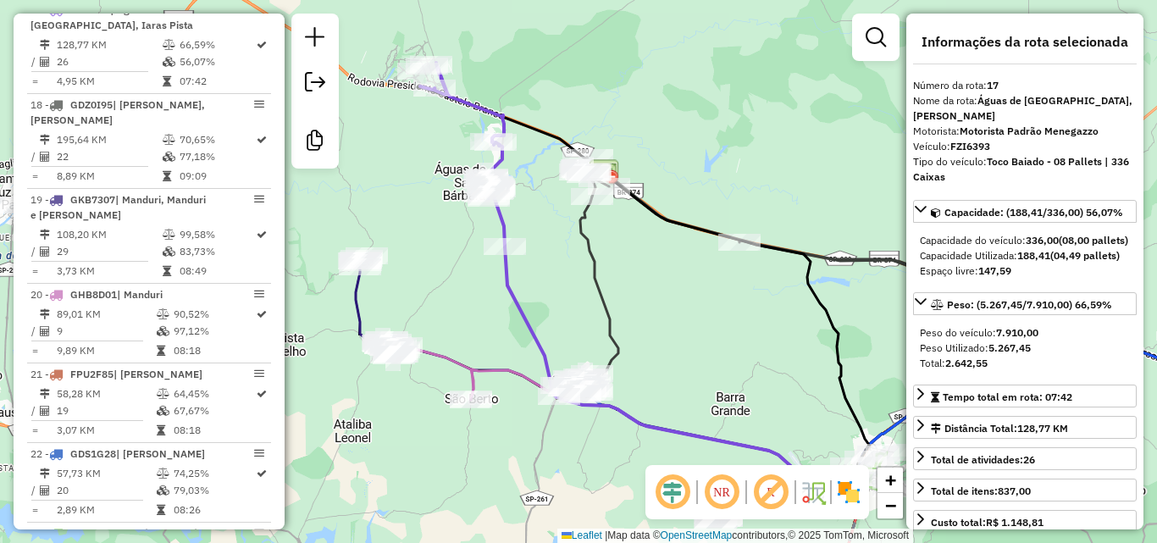
click at [479, 230] on div "Janela de atendimento Grade de atendimento Capacidade Transportadoras Veículos …" at bounding box center [578, 271] width 1157 height 543
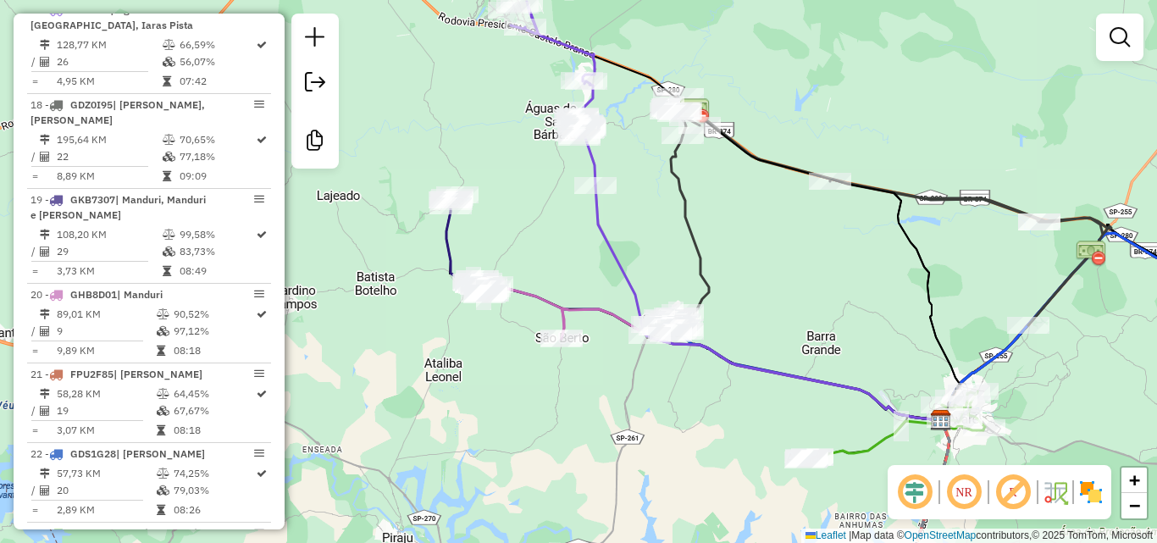
drag, startPoint x: 410, startPoint y: 310, endPoint x: 567, endPoint y: 227, distance: 177.4
click at [565, 228] on div "Janela de atendimento Grade de atendimento Capacidade Transportadoras Veículos …" at bounding box center [578, 271] width 1157 height 543
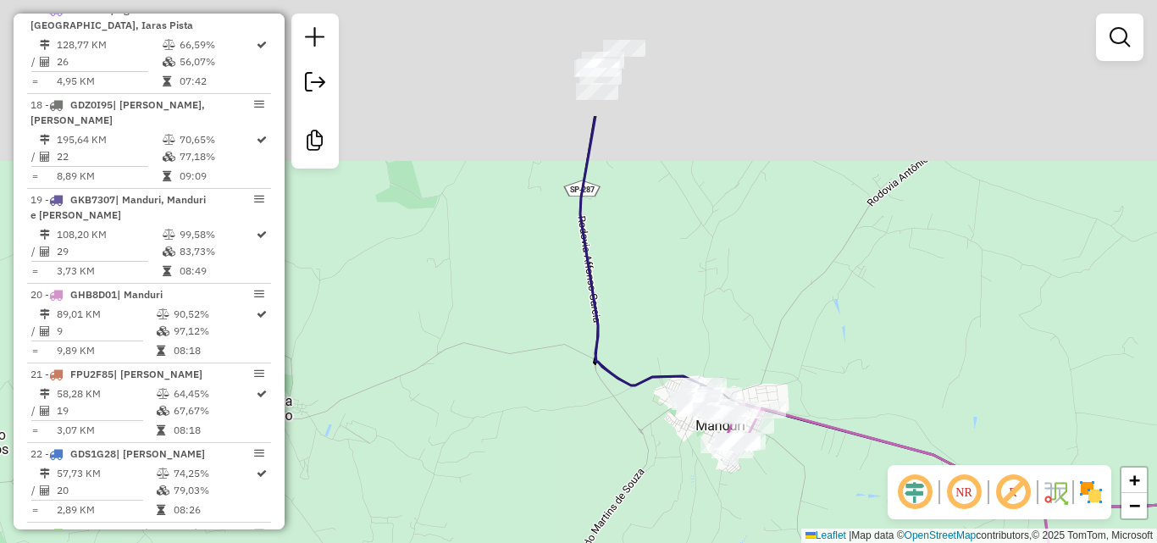
drag, startPoint x: 561, startPoint y: 347, endPoint x: 634, endPoint y: 445, distance: 121.7
click at [634, 445] on div "Janela de atendimento Grade de atendimento Capacidade Transportadoras Veículos …" at bounding box center [578, 271] width 1157 height 543
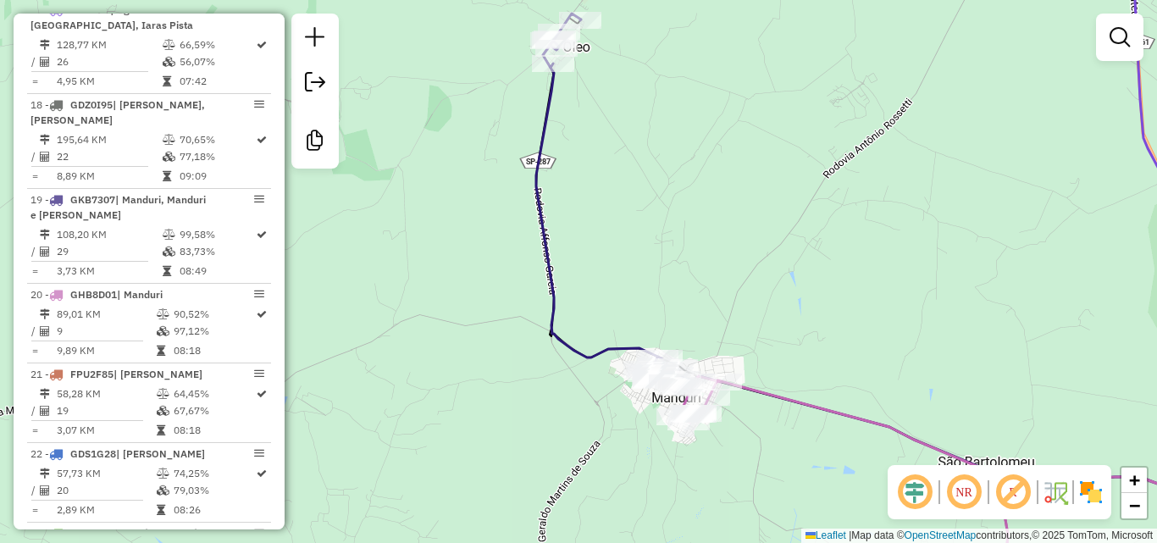
drag, startPoint x: 636, startPoint y: 454, endPoint x: 430, endPoint y: 291, distance: 262.4
click at [430, 291] on div "Janela de atendimento Grade de atendimento Capacidade Transportadoras Veículos …" at bounding box center [578, 271] width 1157 height 543
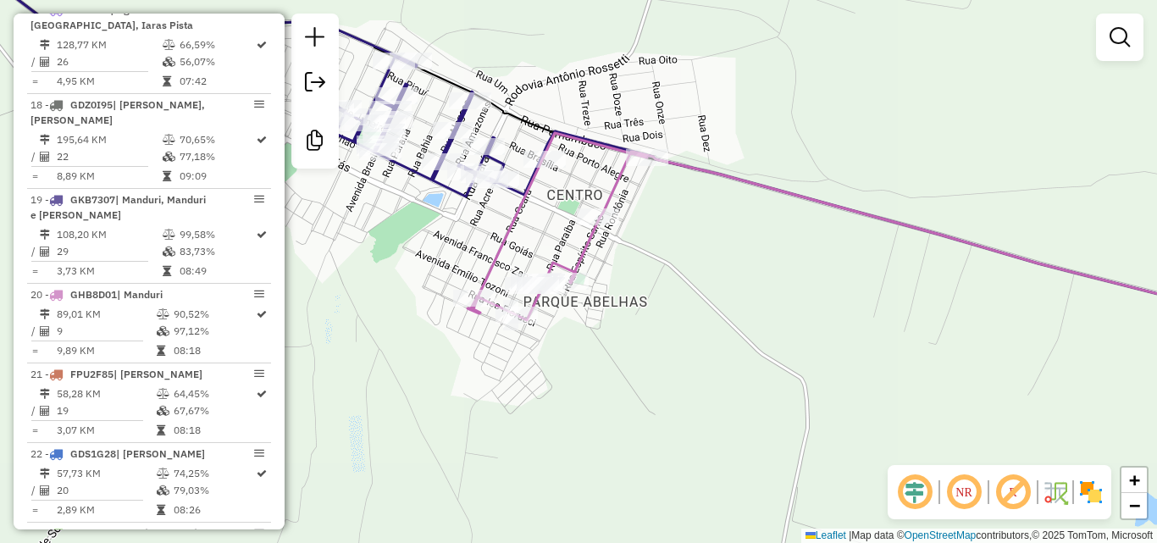
click at [584, 251] on icon at bounding box center [870, 228] width 805 height 191
select select "**********"
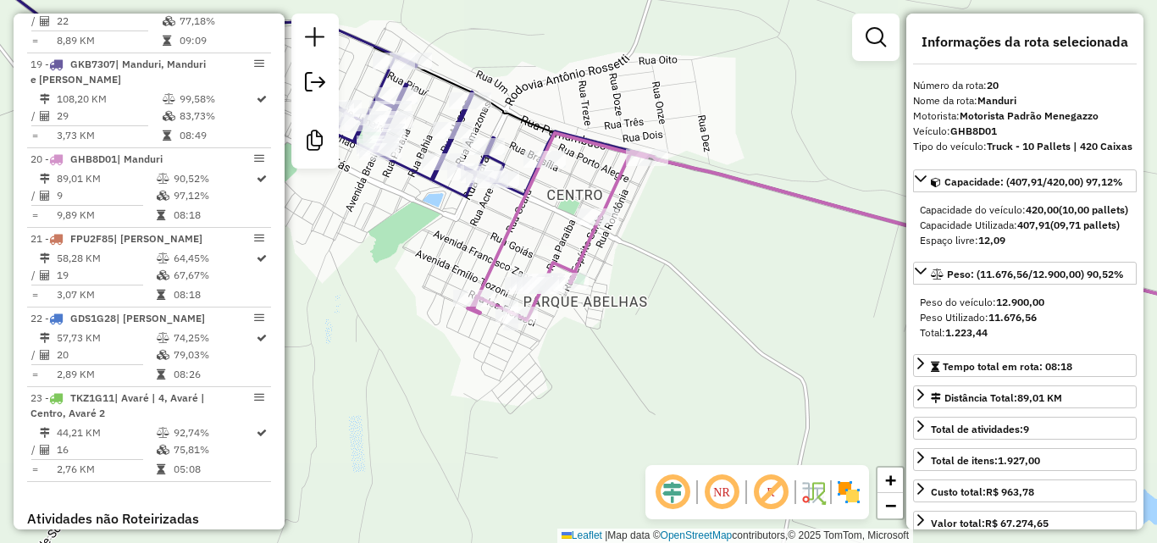
scroll to position [2409, 0]
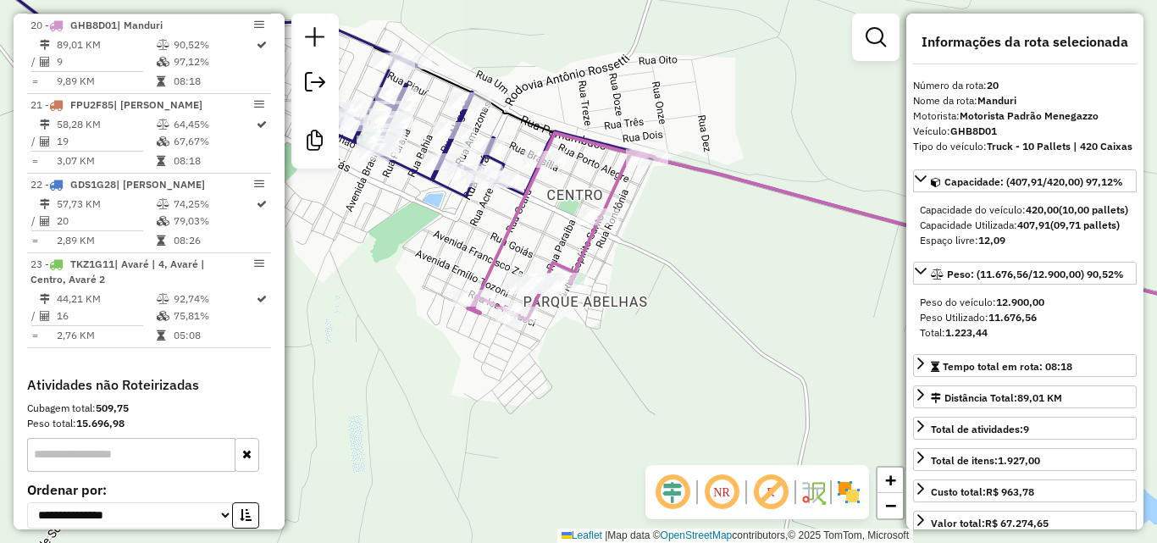
drag, startPoint x: 716, startPoint y: 280, endPoint x: 646, endPoint y: 271, distance: 70.1
click at [646, 271] on div "Janela de atendimento Grade de atendimento Capacidade Transportadoras Veículos …" at bounding box center [578, 271] width 1157 height 543
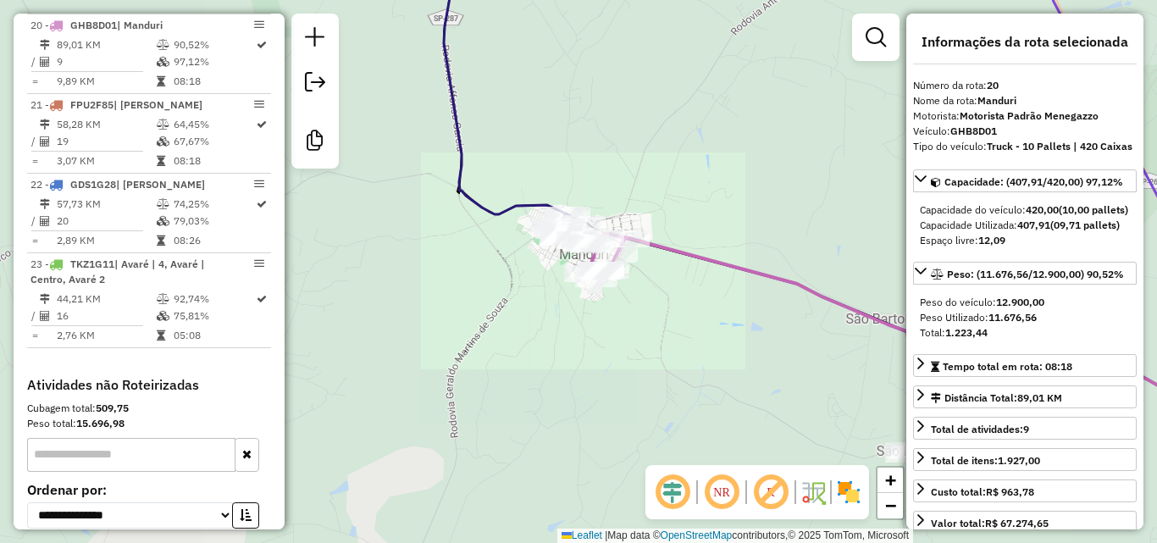
click at [692, 298] on div "Janela de atendimento Grade de atendimento Capacidade Transportadoras Veículos …" at bounding box center [578, 271] width 1157 height 543
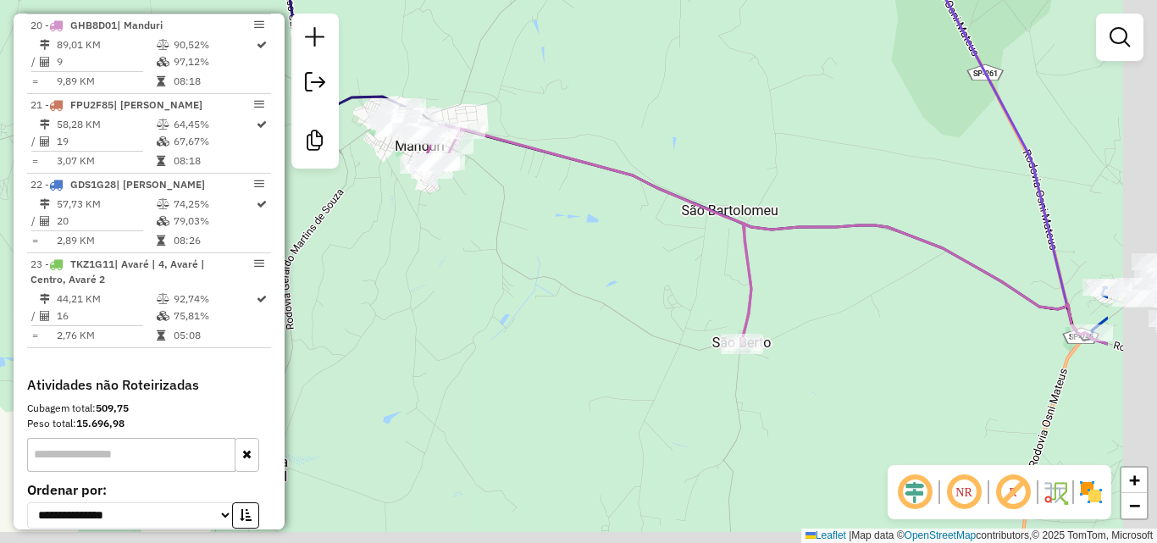
drag, startPoint x: 674, startPoint y: 314, endPoint x: 524, endPoint y: 219, distance: 177.9
click at [549, 236] on div "Janela de atendimento Grade de atendimento Capacidade Transportadoras Veículos …" at bounding box center [578, 271] width 1157 height 543
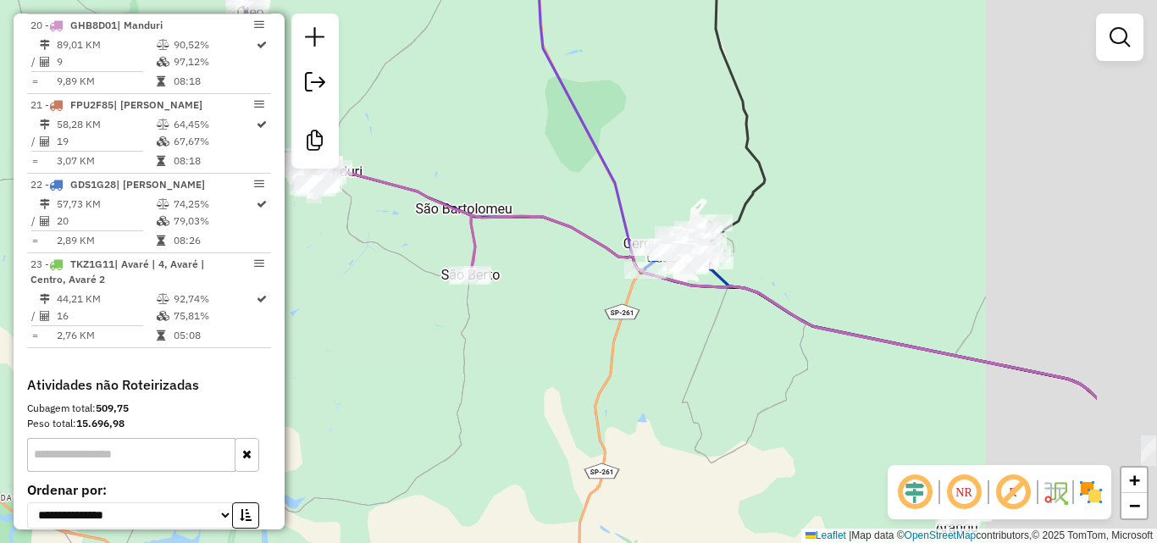
drag, startPoint x: 649, startPoint y: 340, endPoint x: 640, endPoint y: 339, distance: 9.4
click at [640, 339] on div "Janela de atendimento Grade de atendimento Capacidade Transportadoras Veículos …" at bounding box center [578, 271] width 1157 height 543
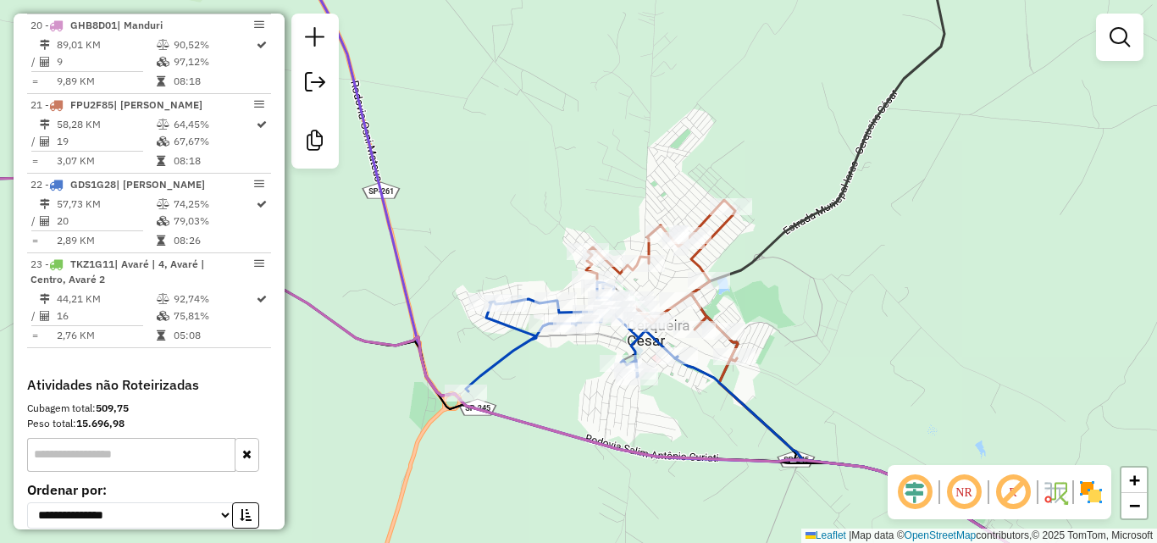
click at [702, 218] on icon at bounding box center [662, 280] width 152 height 161
select select "**********"
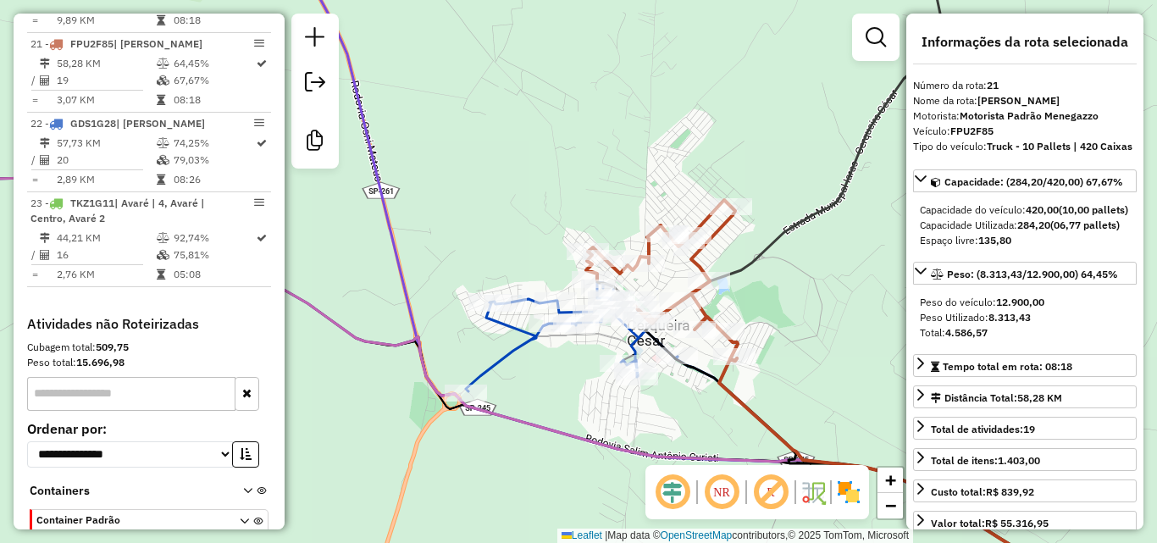
scroll to position [2488, 0]
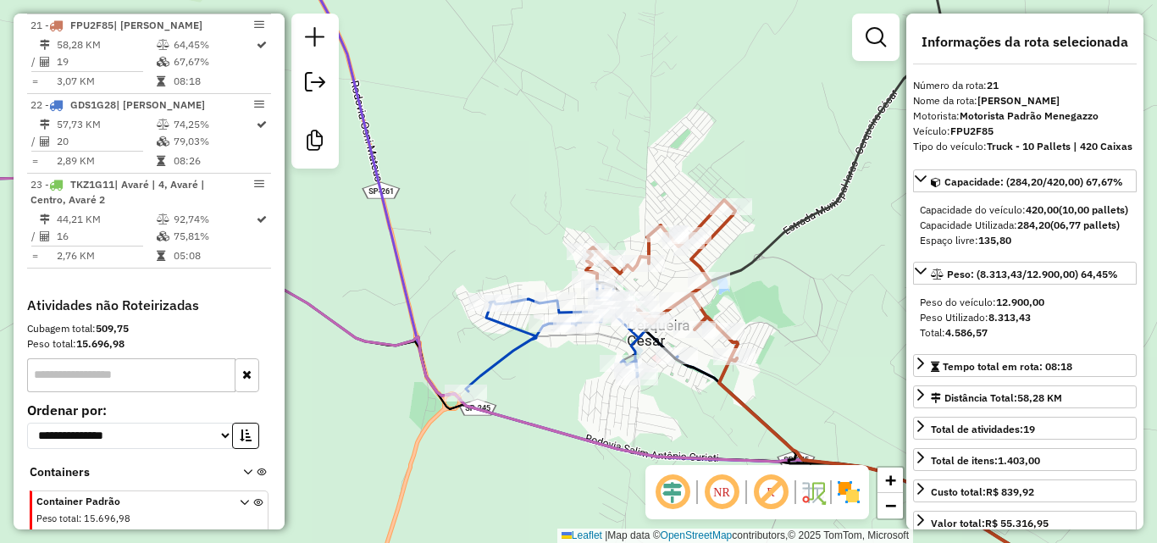
click at [505, 320] on icon at bounding box center [572, 336] width 212 height 109
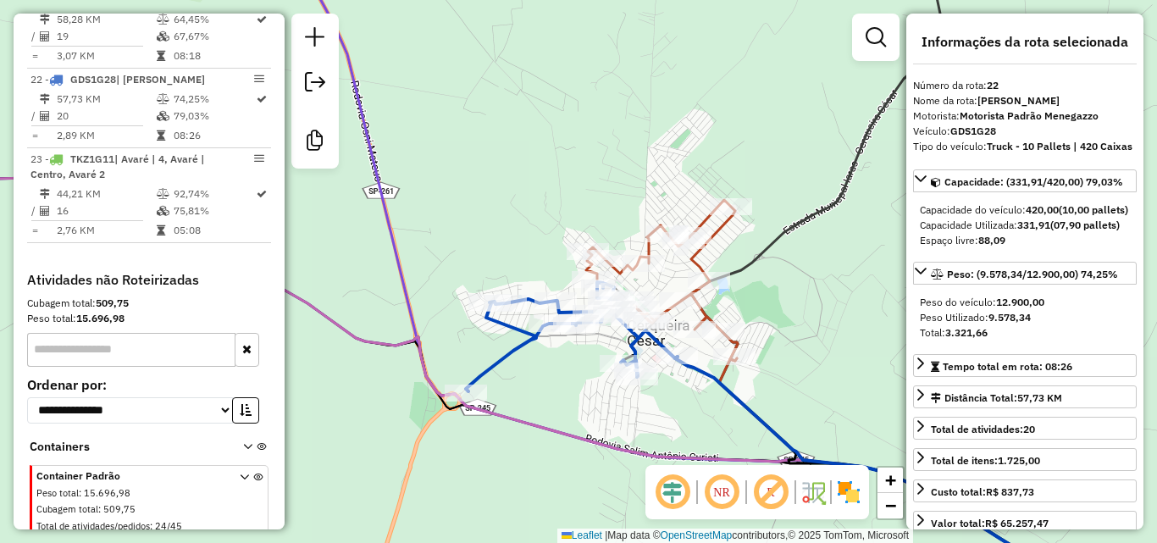
scroll to position [2522, 0]
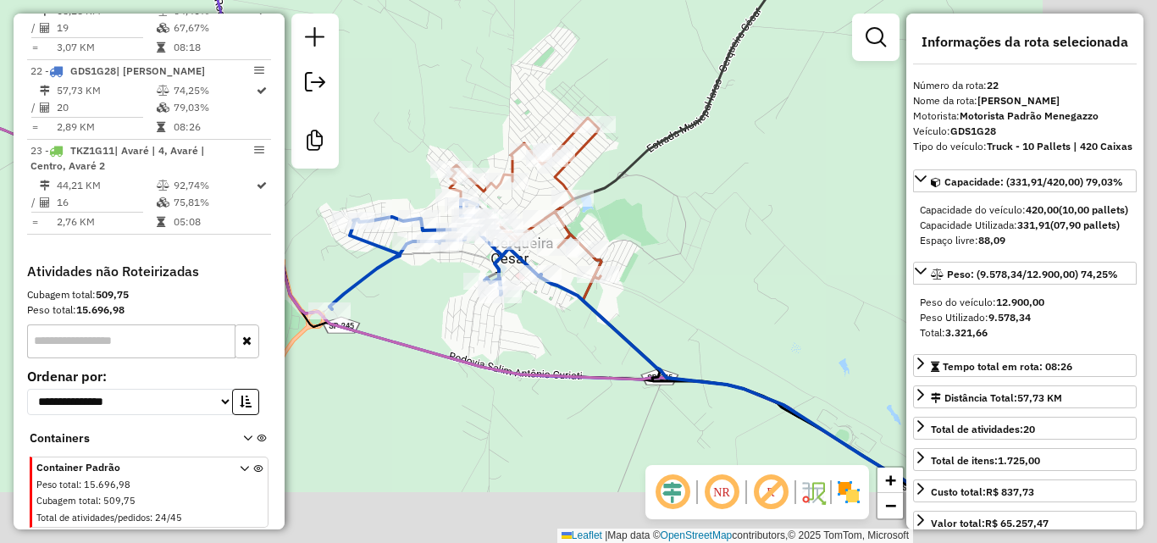
drag, startPoint x: 683, startPoint y: 287, endPoint x: 499, endPoint y: 184, distance: 210.9
click at [500, 185] on div "Janela de atendimento Grade de atendimento Capacidade Transportadoras Veículos …" at bounding box center [578, 271] width 1157 height 543
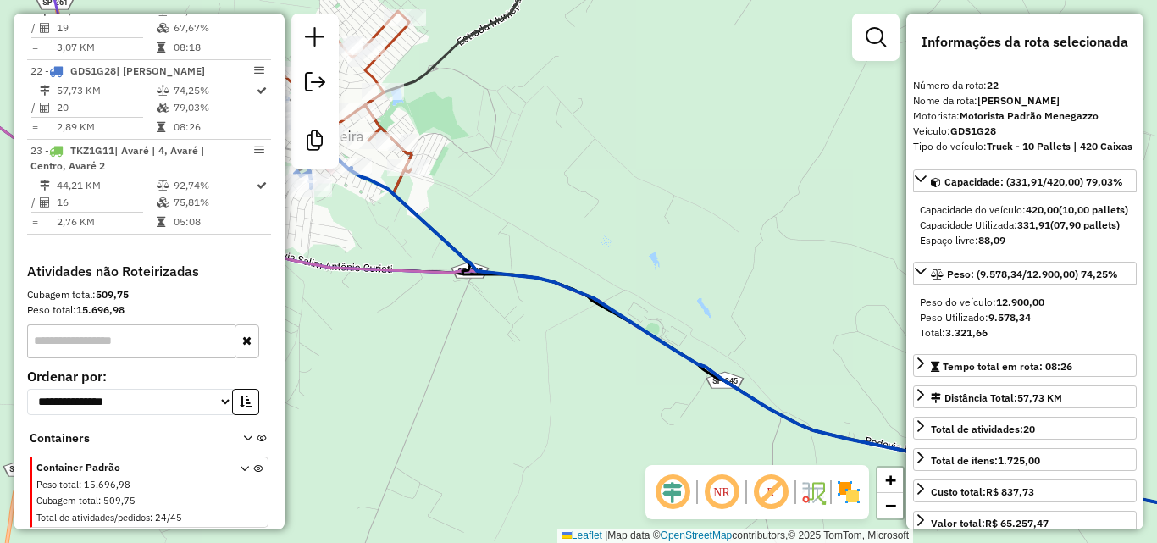
click at [791, 285] on div "Janela de atendimento Grade de atendimento Capacidade Transportadoras Veículos …" at bounding box center [578, 271] width 1157 height 543
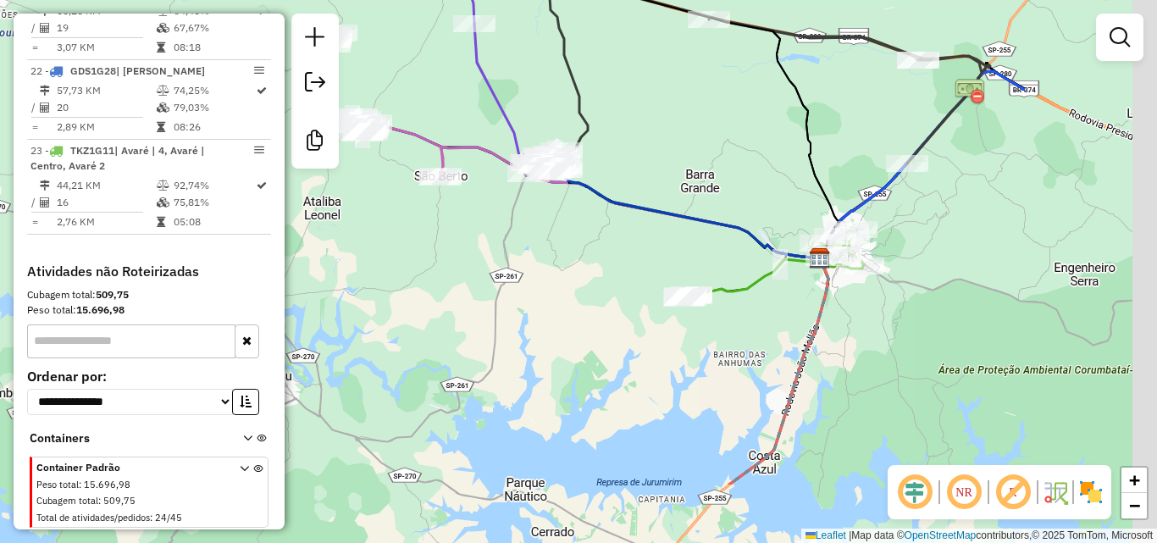
drag, startPoint x: 993, startPoint y: 315, endPoint x: 724, endPoint y: 194, distance: 295.4
click at [724, 194] on div "Janela de atendimento Grade de atendimento Capacidade Transportadoras Veículos …" at bounding box center [578, 271] width 1157 height 543
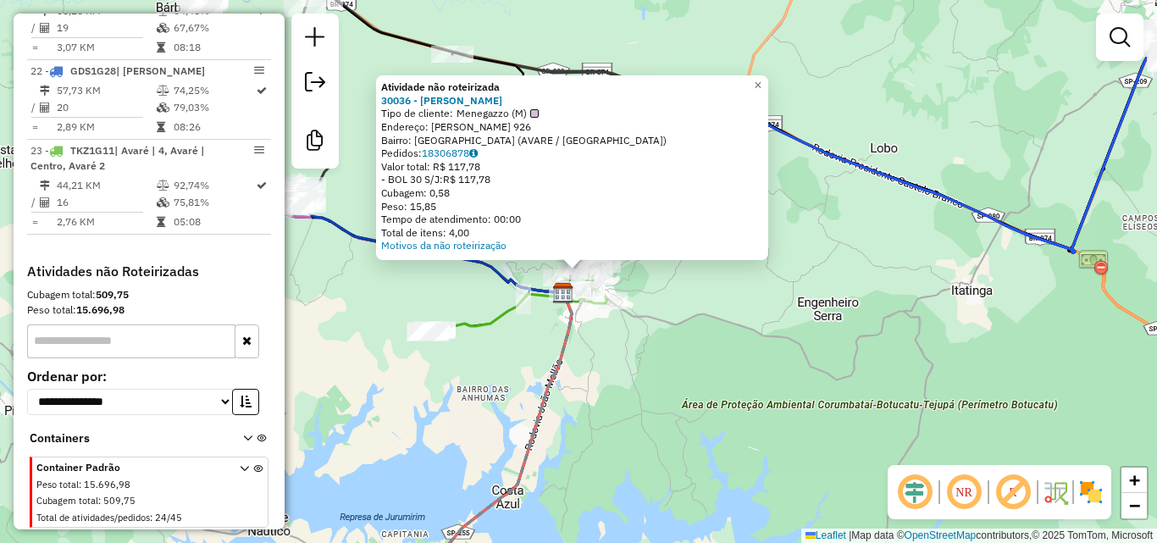
click at [794, 327] on div "Atividade não roteirizada 30036 - LESLEI FERNANDES Tipo de cliente: Menegazzo (…" at bounding box center [578, 271] width 1157 height 543
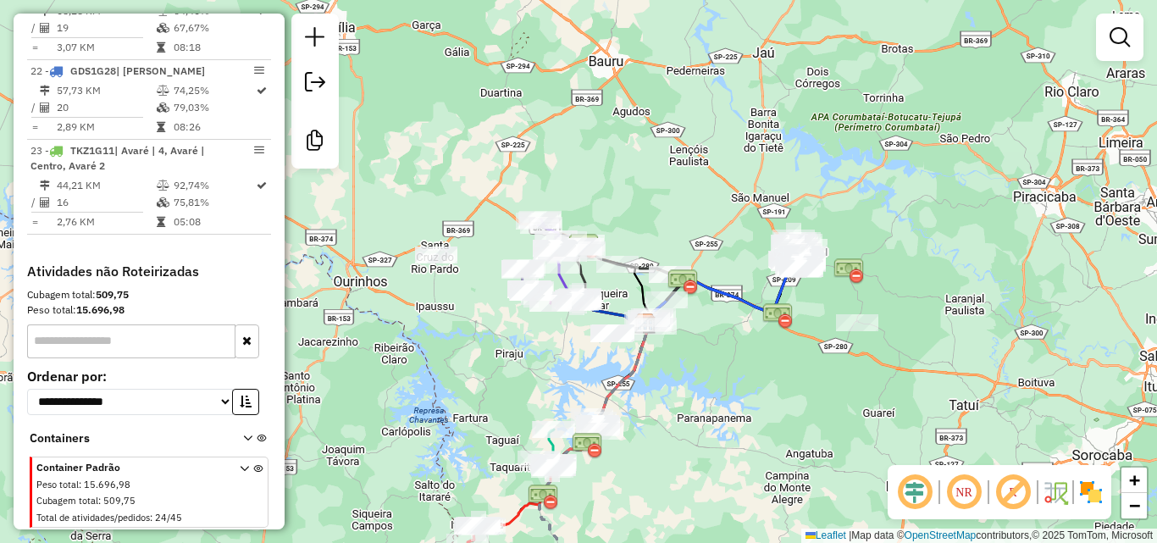
drag, startPoint x: 852, startPoint y: 206, endPoint x: 717, endPoint y: 236, distance: 138.1
click at [717, 236] on div "Janela de atendimento Grade de atendimento Capacidade Transportadoras Veículos …" at bounding box center [578, 271] width 1157 height 543
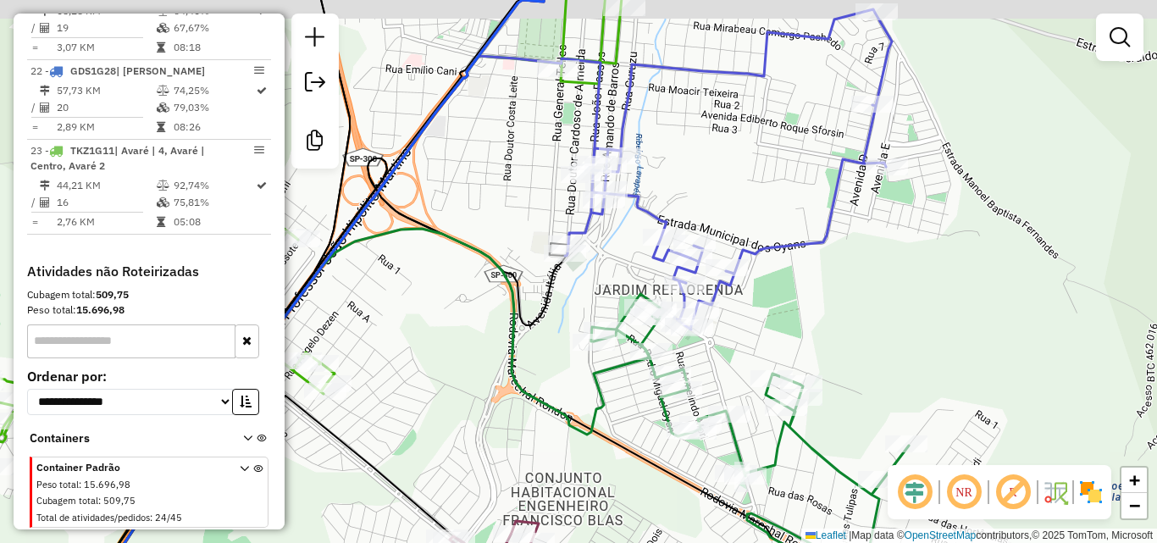
drag, startPoint x: 792, startPoint y: 130, endPoint x: 811, endPoint y: 255, distance: 126.8
click at [807, 240] on div "Janela de atendimento Grade de atendimento Capacidade Transportadoras Veículos …" at bounding box center [578, 271] width 1157 height 543
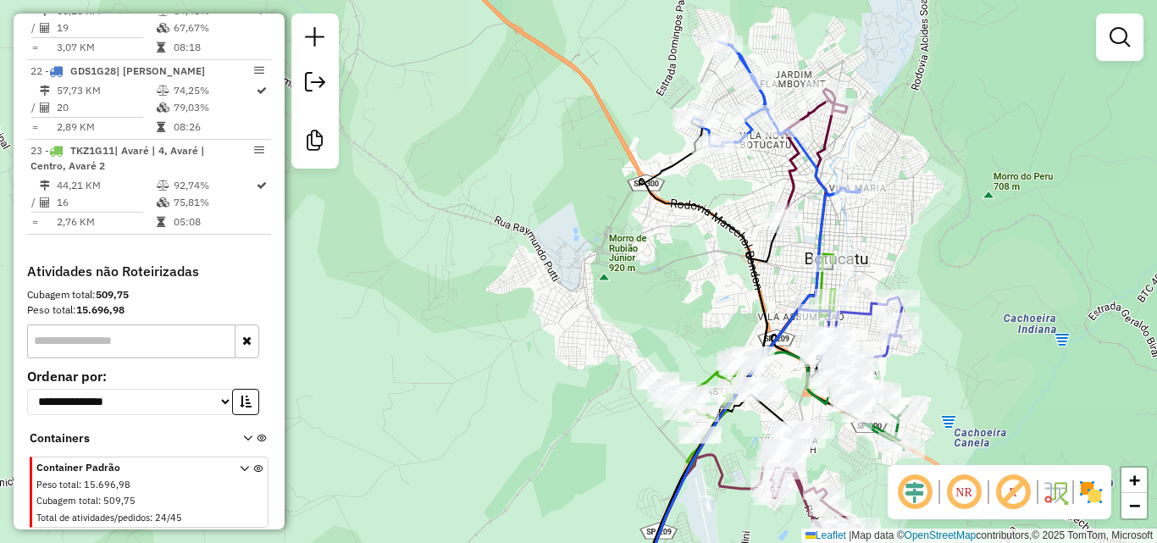
drag, startPoint x: 734, startPoint y: 163, endPoint x: 702, endPoint y: 224, distance: 69.0
click at [702, 224] on div "Janela de atendimento Grade de atendimento Capacidade Transportadoras Veículos …" at bounding box center [578, 271] width 1157 height 543
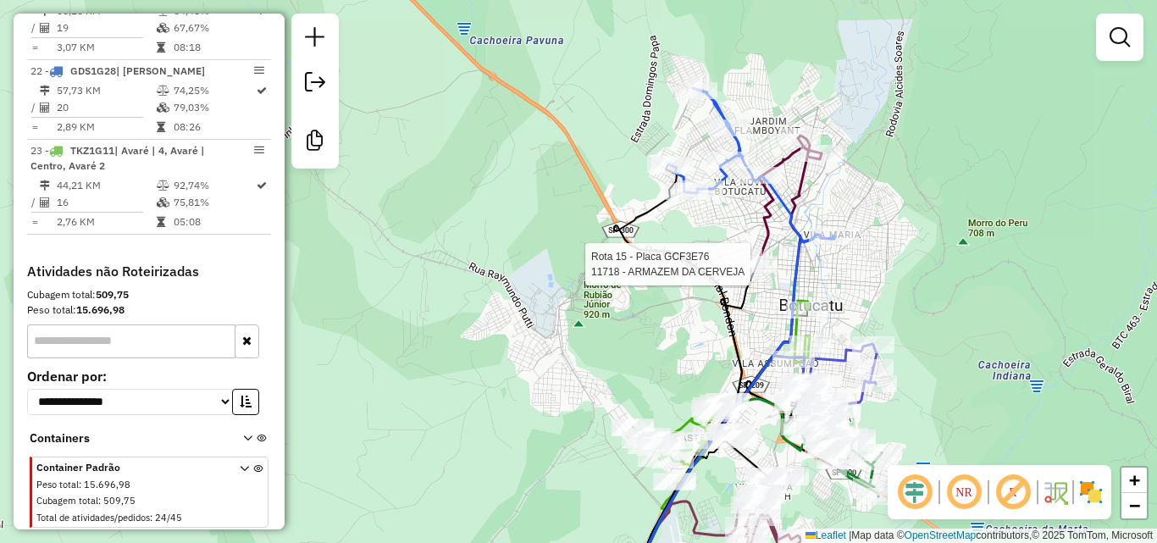
select select "**********"
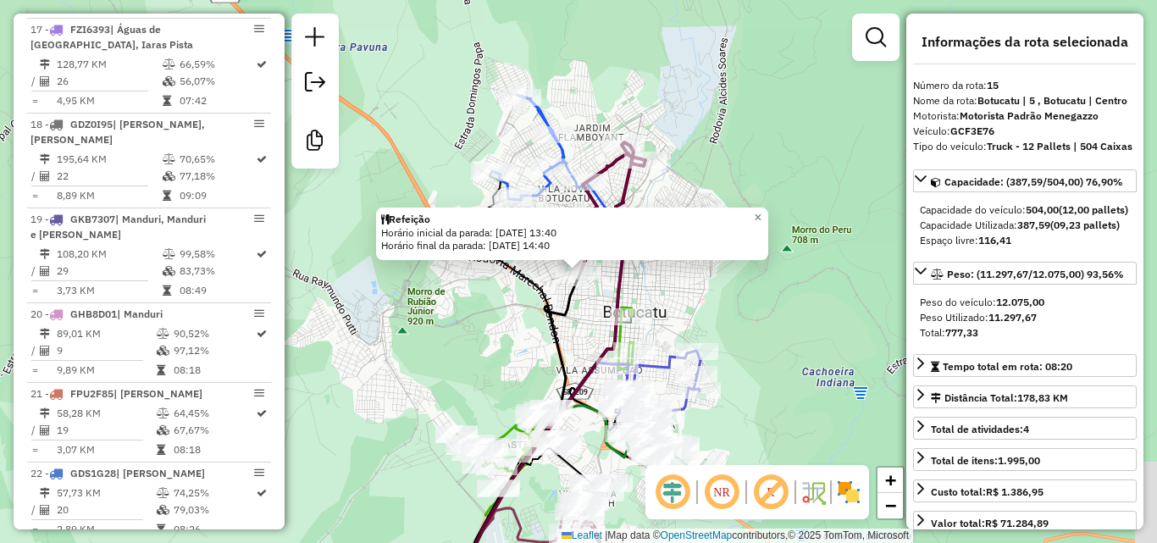
scroll to position [1950, 0]
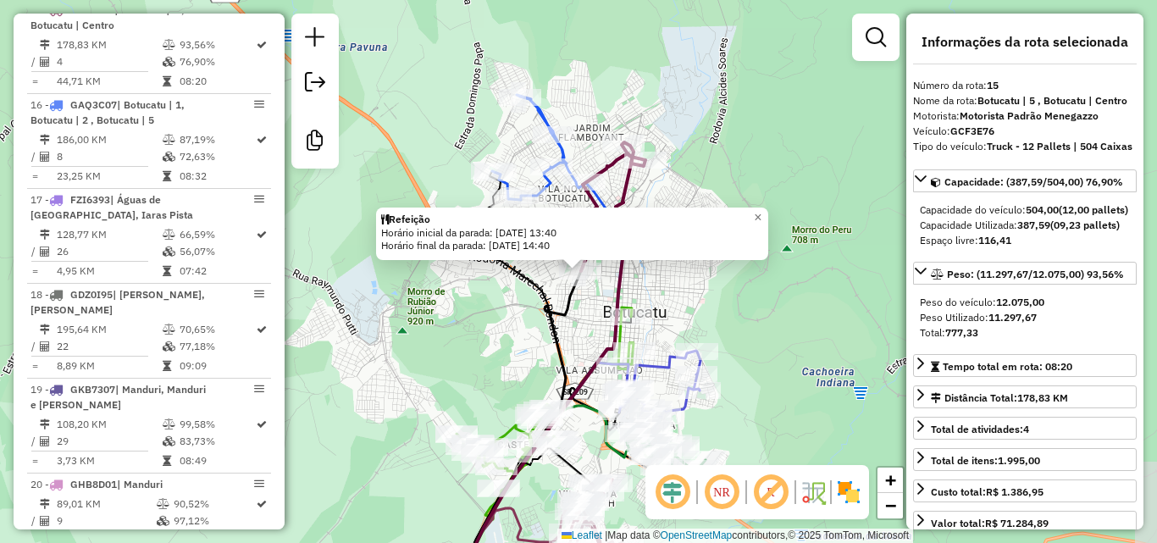
click at [803, 303] on div "Refeição Horário inicial da parada: 19/08/2025 13:40 Horário final da parada: 1…" at bounding box center [578, 271] width 1157 height 543
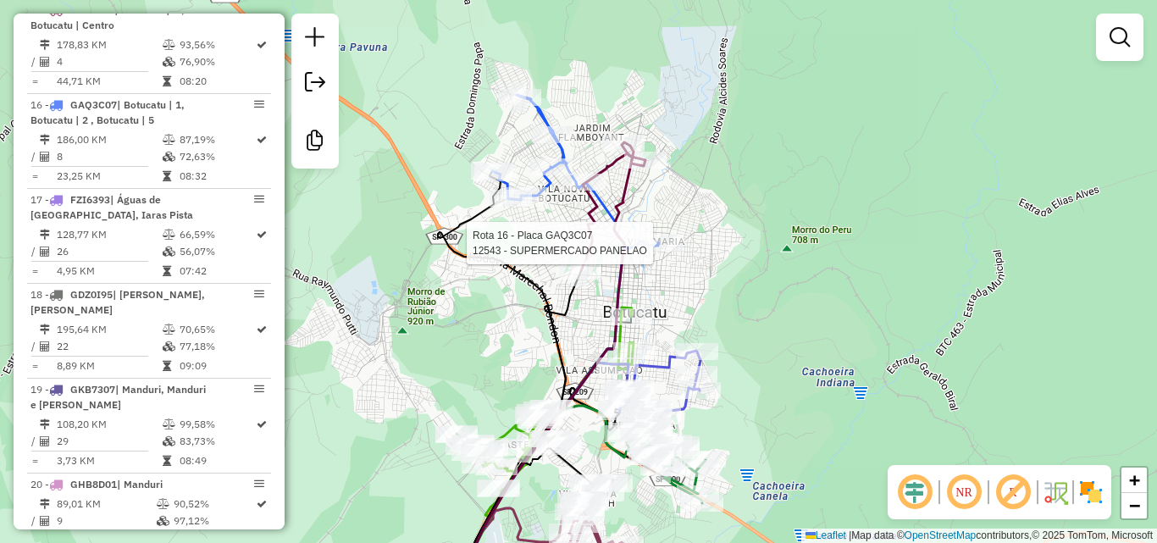
select select "**********"
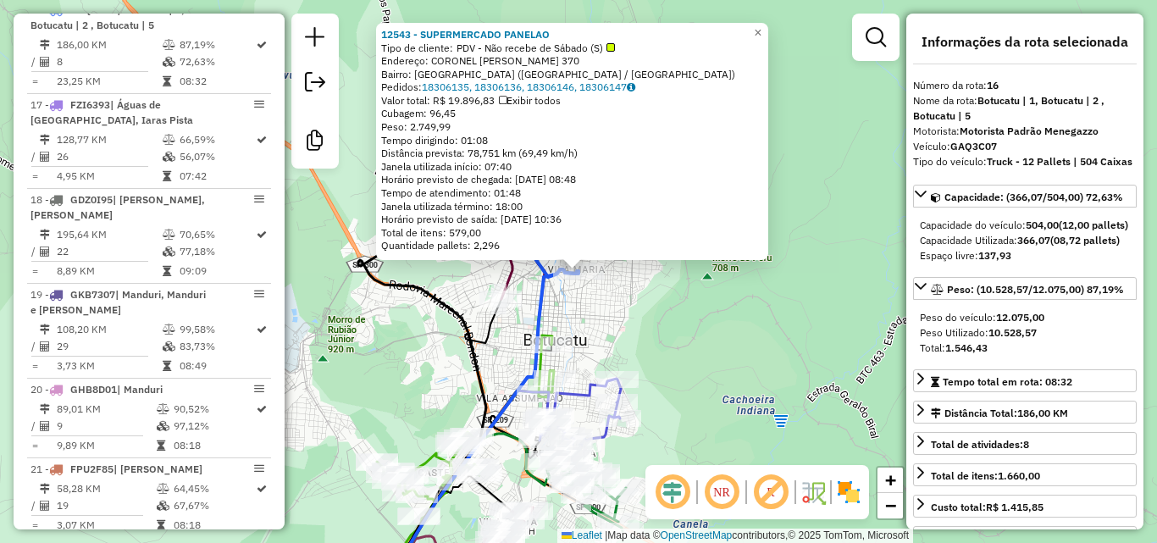
scroll to position [2044, 0]
click at [746, 313] on div "12543 - SUPERMERCADO PANELAO Tipo de cliente: PDV - Não recebe de Sábado (S) En…" at bounding box center [578, 271] width 1157 height 543
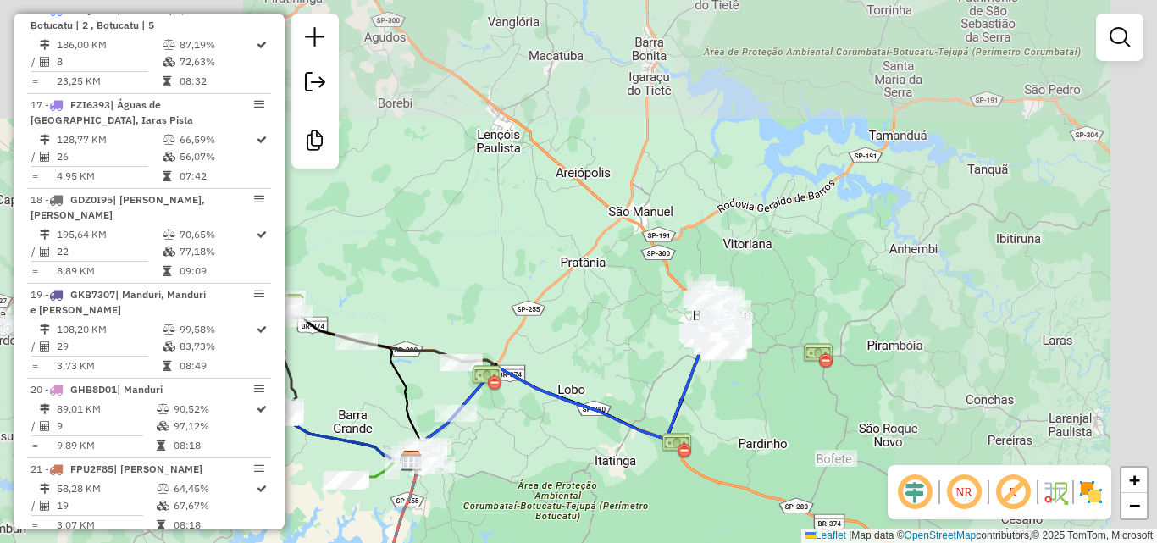
drag, startPoint x: 539, startPoint y: 281, endPoint x: 724, endPoint y: 149, distance: 227.8
click at [709, 158] on div "Rota 15 - Placa GCF3E76 11718 - ARMAZEM DA CERVEJA Janela de atendimento Grade …" at bounding box center [578, 271] width 1157 height 543
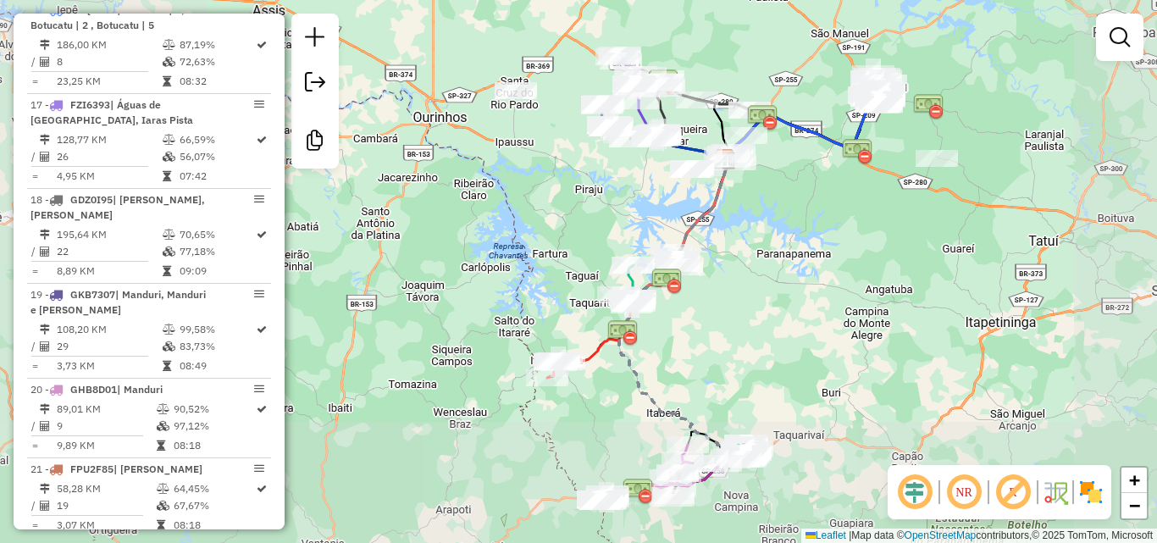
click at [777, 244] on div "Janela de atendimento Grade de atendimento Capacidade Transportadoras Veículos …" at bounding box center [578, 271] width 1157 height 543
